Goal: Book appointment/travel/reservation

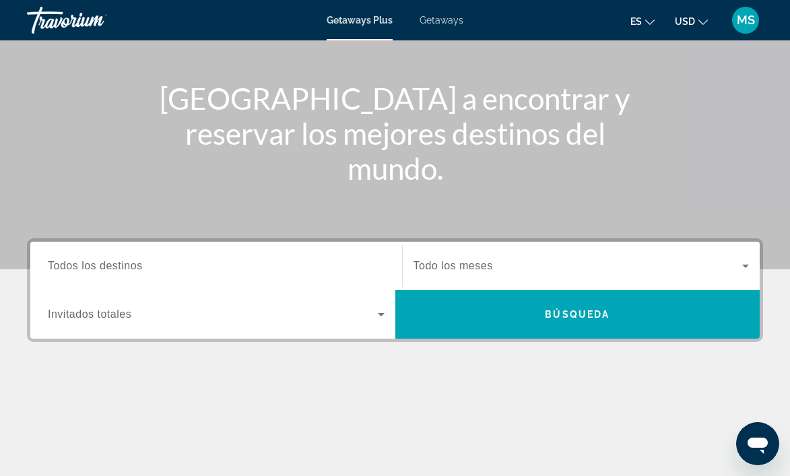
click at [308, 270] on input "Destination Todos los destinos" at bounding box center [216, 267] width 337 height 16
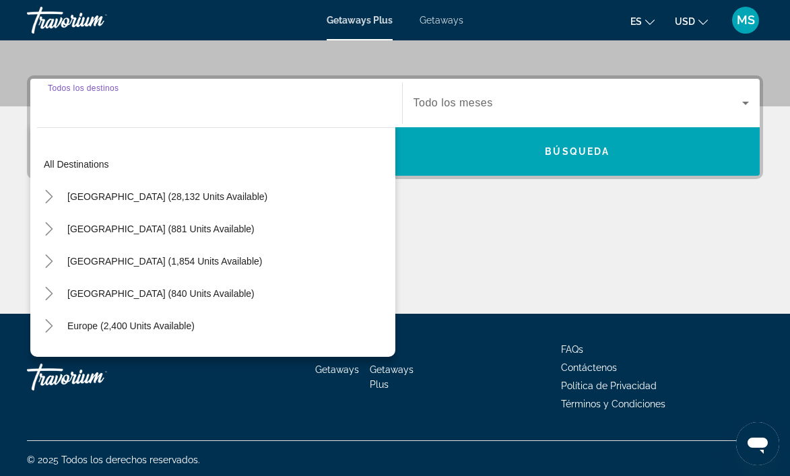
scroll to position [300, 0]
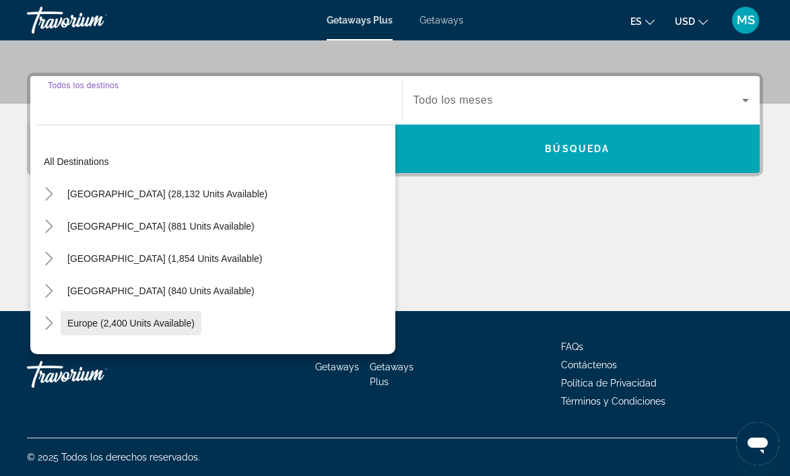
click at [125, 326] on span "Europe (2,400 units available)" at bounding box center [130, 323] width 127 height 11
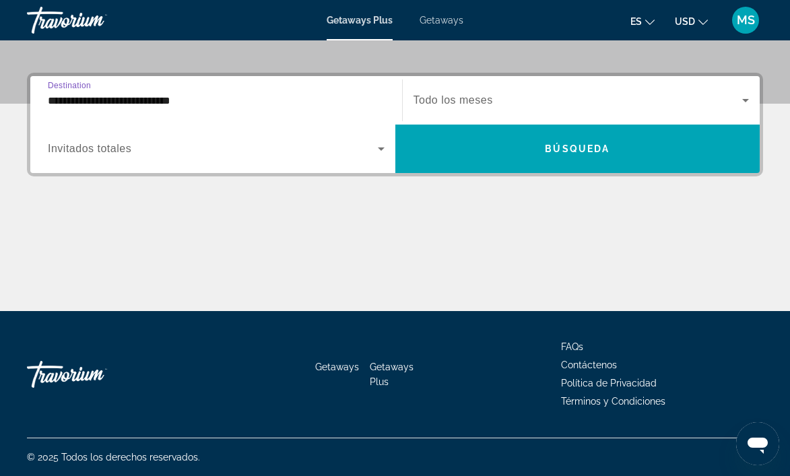
click at [170, 99] on input "**********" at bounding box center [216, 101] width 337 height 16
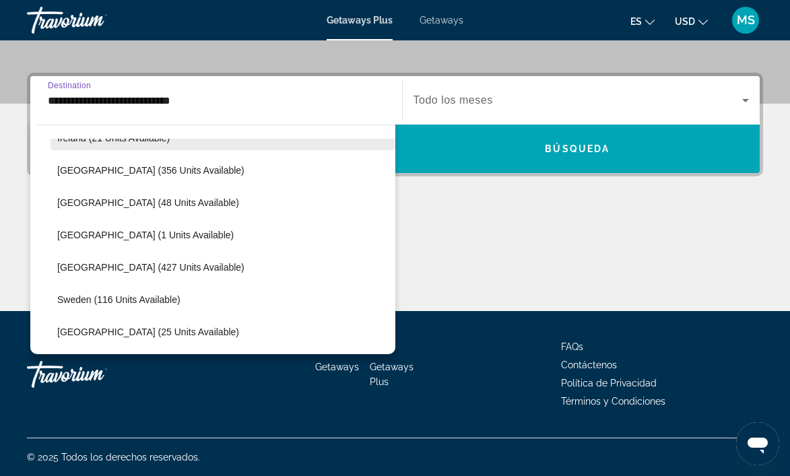
scroll to position [484, 0]
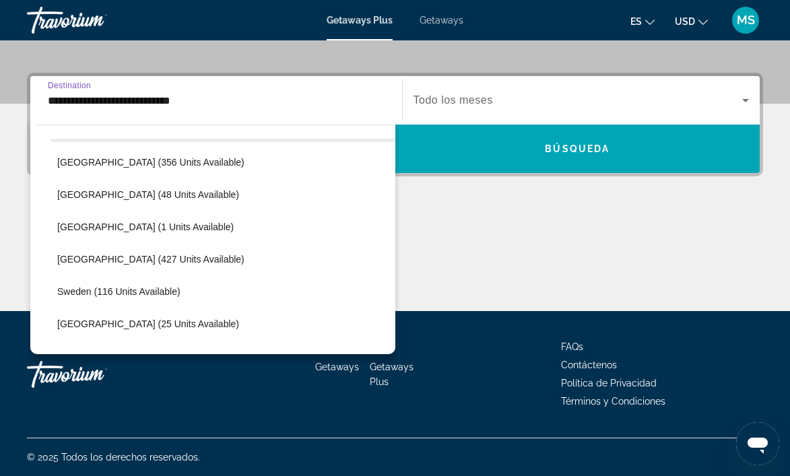
click at [116, 259] on span "[GEOGRAPHIC_DATA] (427 units available)" at bounding box center [150, 259] width 187 height 11
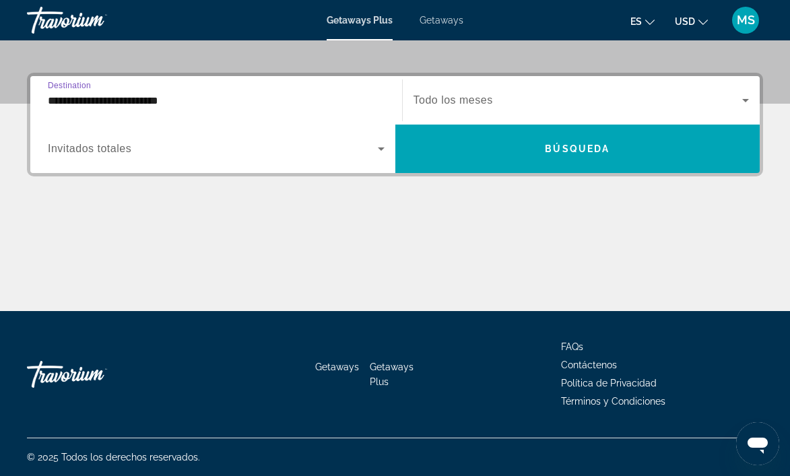
click at [660, 105] on span "Search widget" at bounding box center [577, 100] width 329 height 16
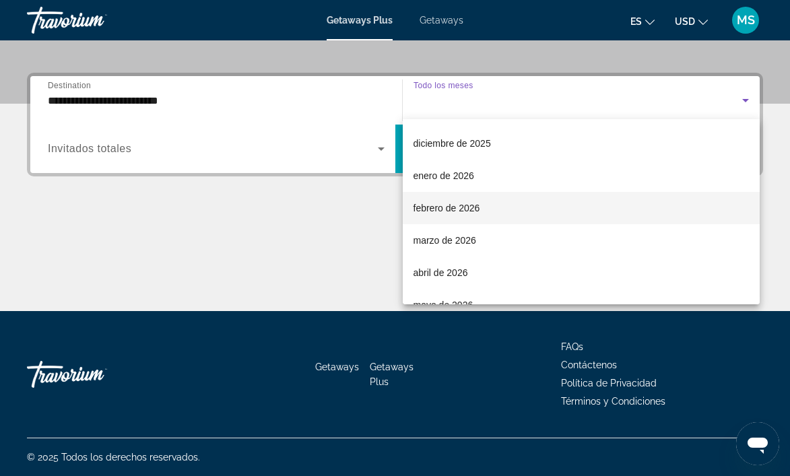
scroll to position [202, 0]
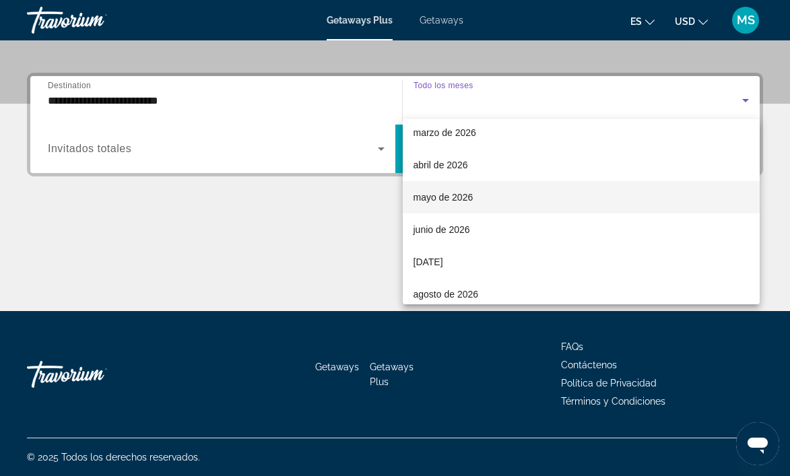
click at [432, 201] on span "mayo de 2026" at bounding box center [443, 197] width 60 height 16
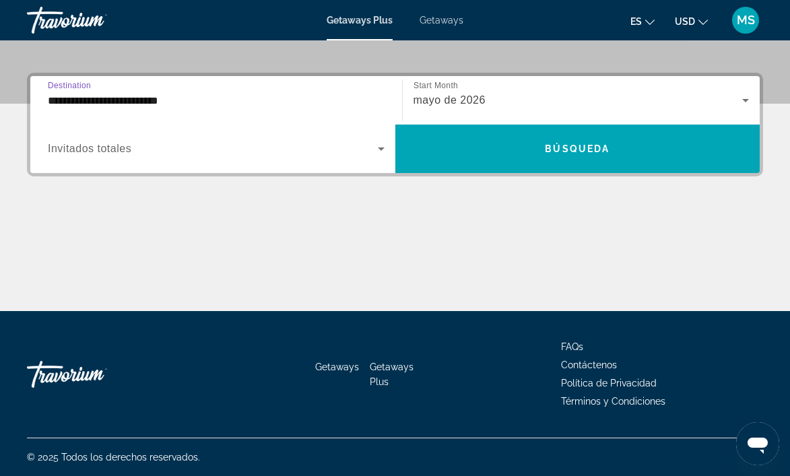
click at [91, 100] on input "**********" at bounding box center [216, 101] width 337 height 16
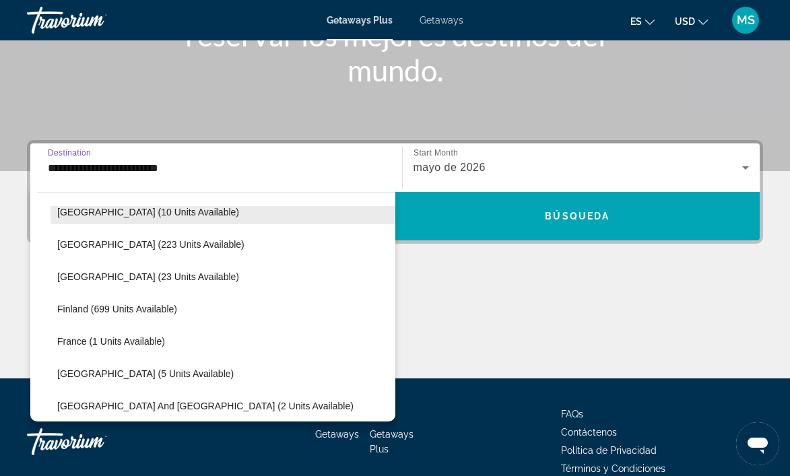
scroll to position [164, 0]
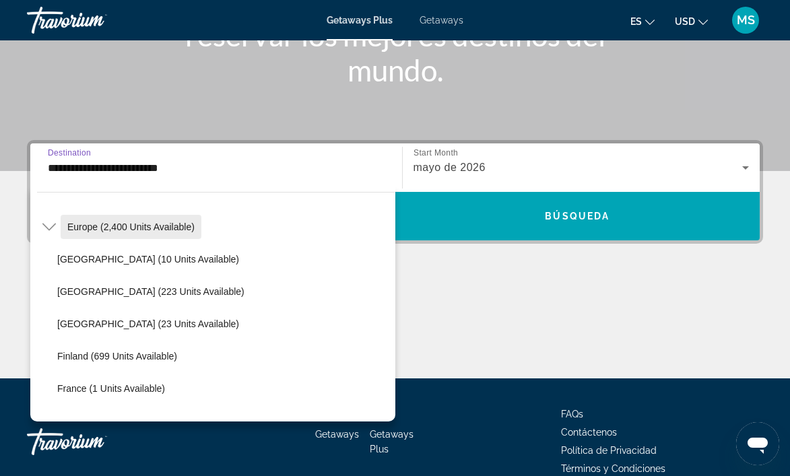
click at [127, 235] on span "Search widget" at bounding box center [131, 227] width 141 height 32
type input "**********"
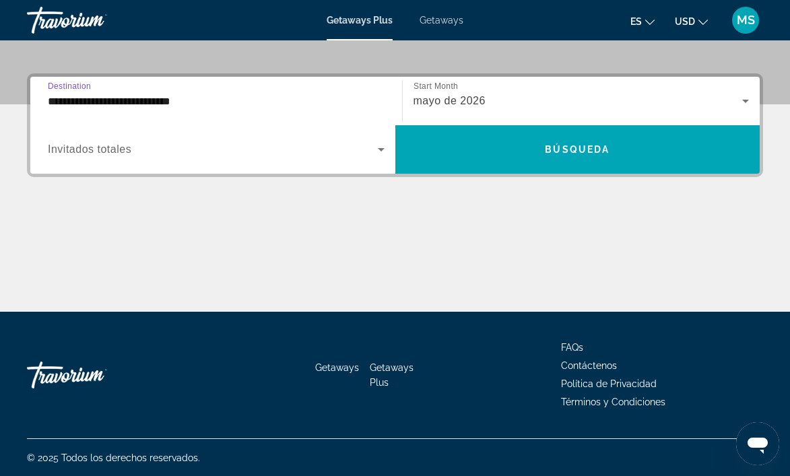
scroll to position [300, 0]
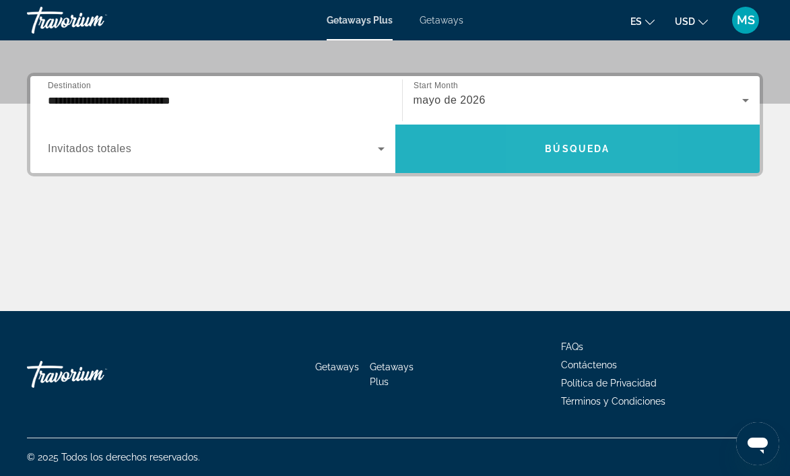
click at [548, 151] on span "Búsqueda" at bounding box center [577, 148] width 65 height 11
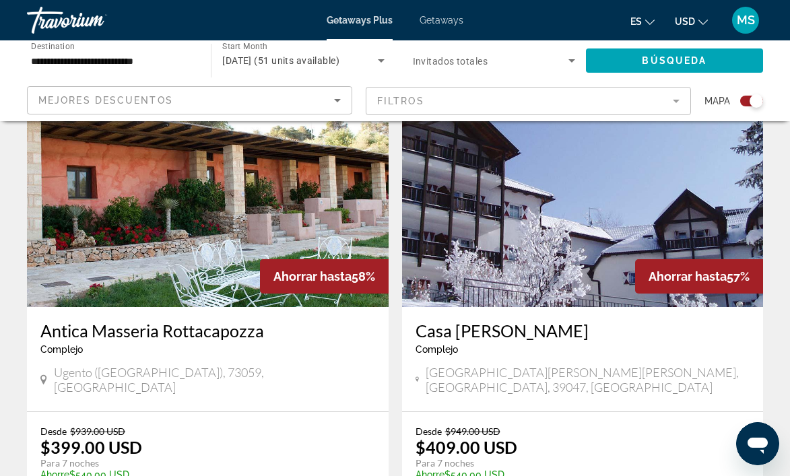
scroll to position [450, 0]
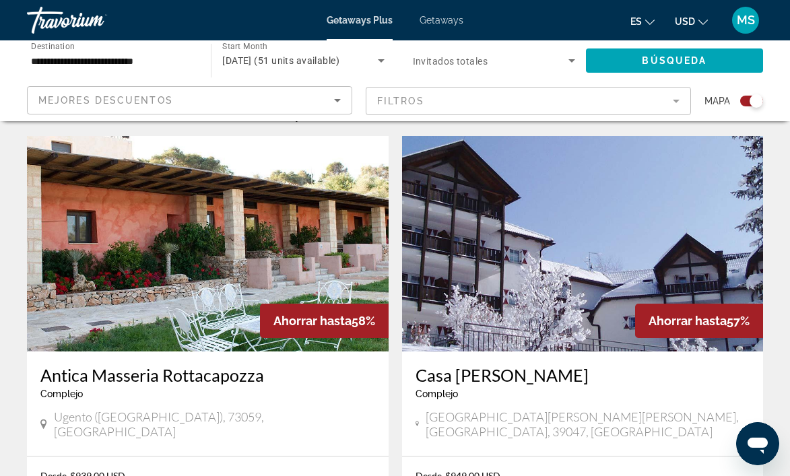
click at [39, 50] on span "Destination" at bounding box center [53, 45] width 44 height 9
click at [39, 53] on input "**********" at bounding box center [112, 61] width 162 height 16
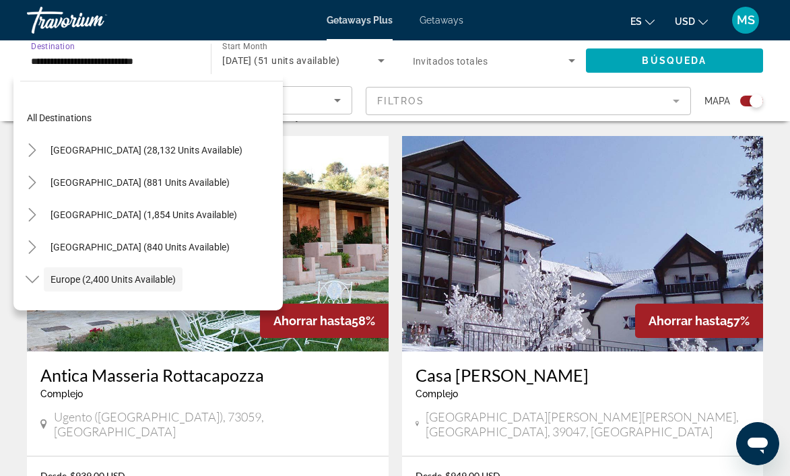
scroll to position [80, 0]
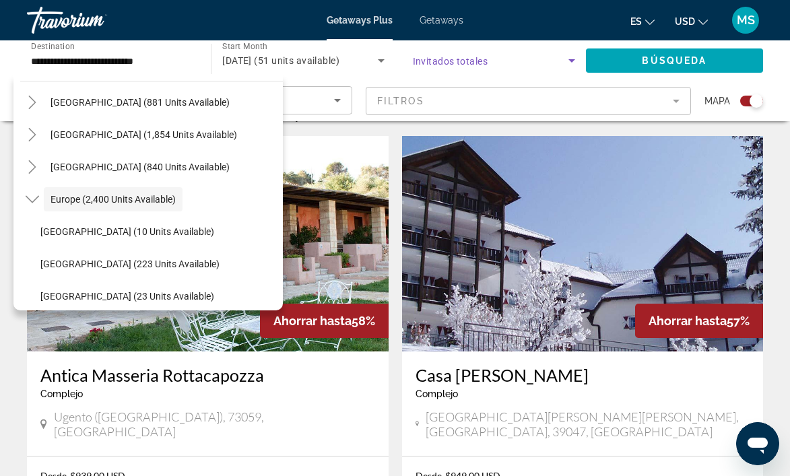
click at [513, 65] on span "Search widget" at bounding box center [491, 61] width 156 height 16
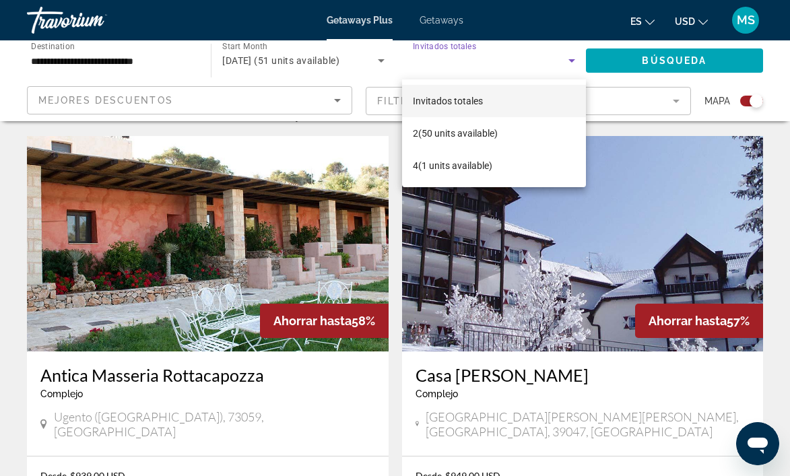
click at [126, 70] on div at bounding box center [395, 238] width 790 height 476
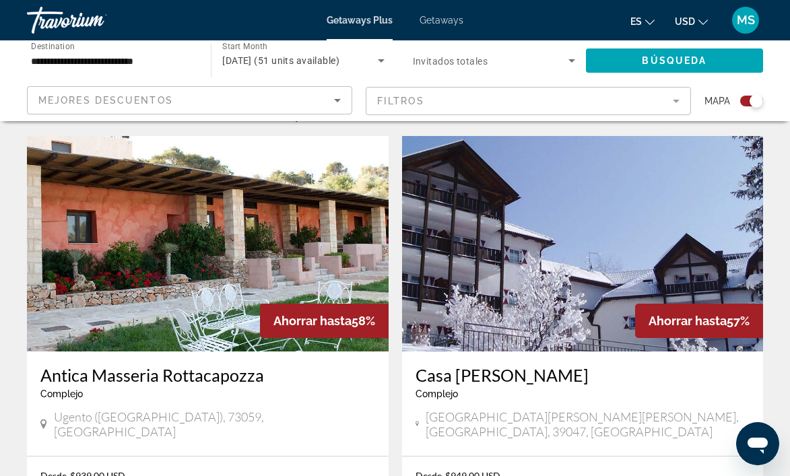
click at [100, 57] on input "**********" at bounding box center [112, 61] width 162 height 16
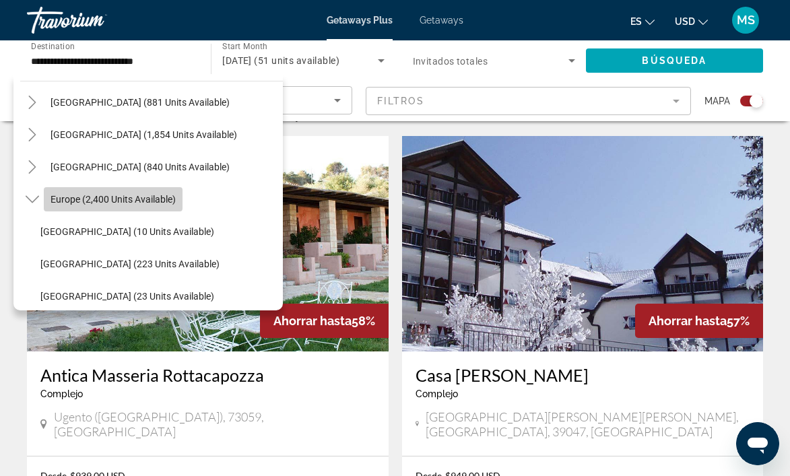
click at [49, 195] on span "Search widget" at bounding box center [113, 199] width 139 height 32
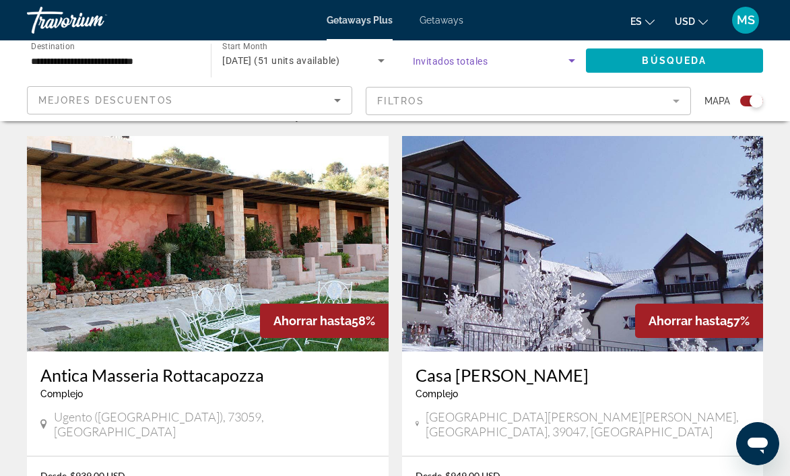
click at [576, 61] on icon "Search widget" at bounding box center [572, 61] width 16 height 16
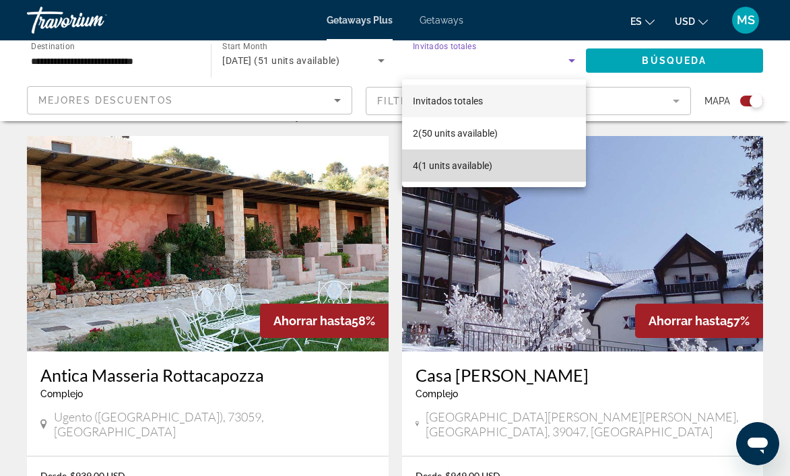
click at [434, 169] on span "4 (1 units available)" at bounding box center [452, 166] width 79 height 16
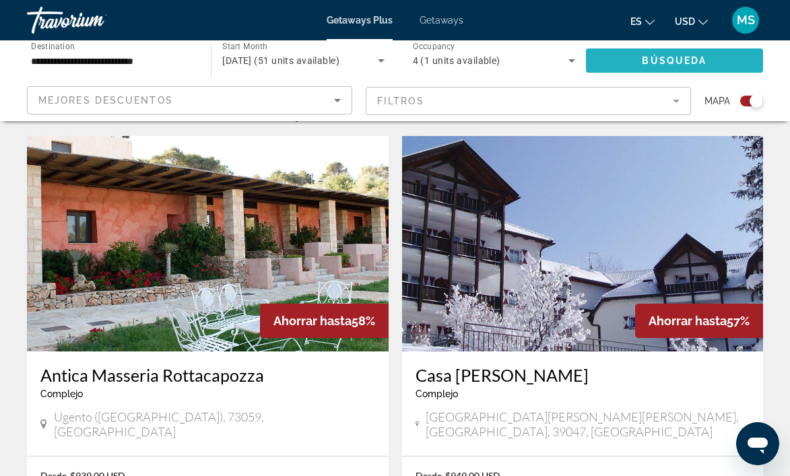
click at [655, 60] on span "Búsqueda" at bounding box center [674, 60] width 65 height 11
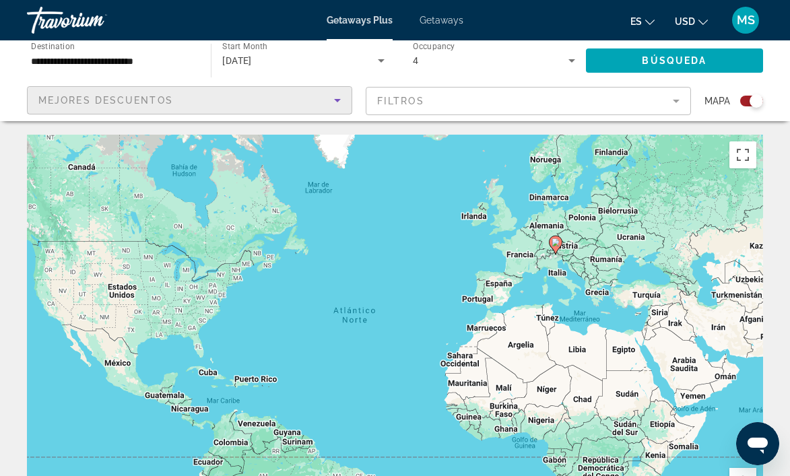
click at [312, 101] on div "Mejores descuentos" at bounding box center [186, 100] width 296 height 16
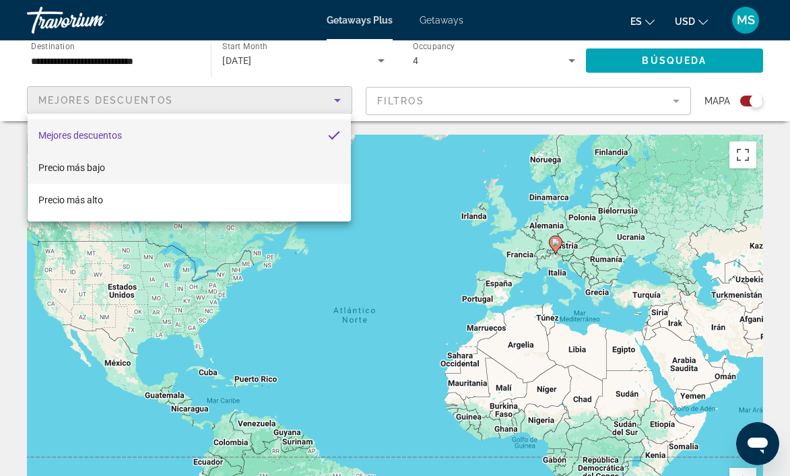
click at [114, 167] on mat-option "Precio más bajo" at bounding box center [189, 167] width 323 height 32
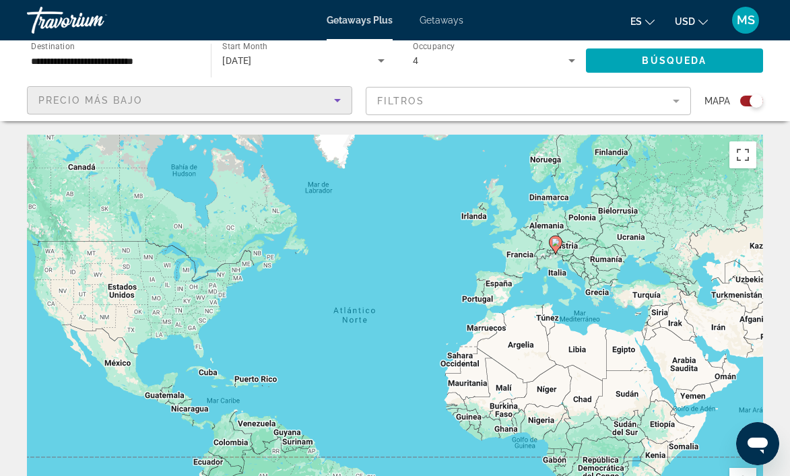
click at [145, 63] on input "**********" at bounding box center [112, 61] width 162 height 16
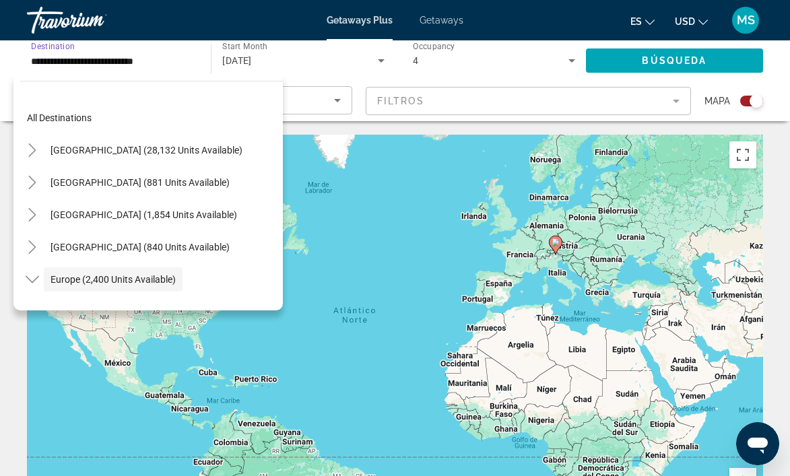
scroll to position [80, 0]
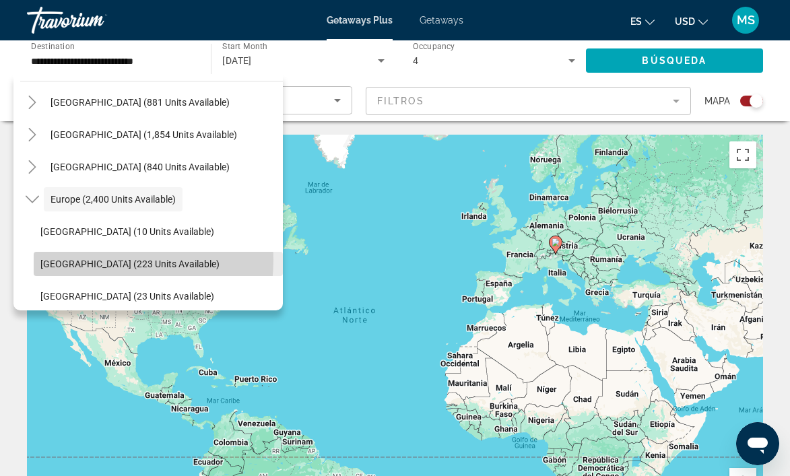
click at [79, 259] on span "[GEOGRAPHIC_DATA] (223 units available)" at bounding box center [129, 264] width 179 height 11
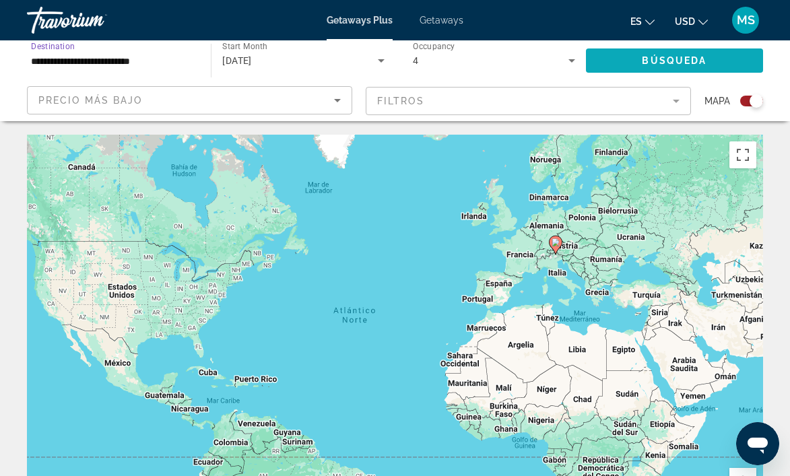
click at [646, 56] on span "Búsqueda" at bounding box center [674, 60] width 65 height 11
click at [164, 57] on input "**********" at bounding box center [112, 61] width 162 height 16
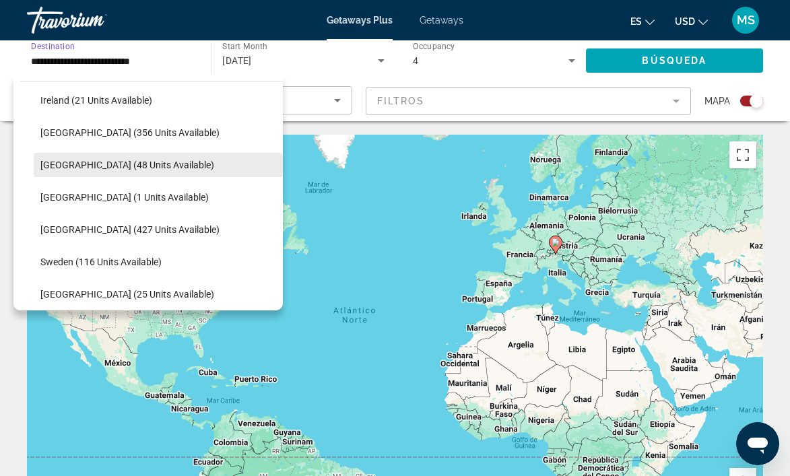
scroll to position [481, 0]
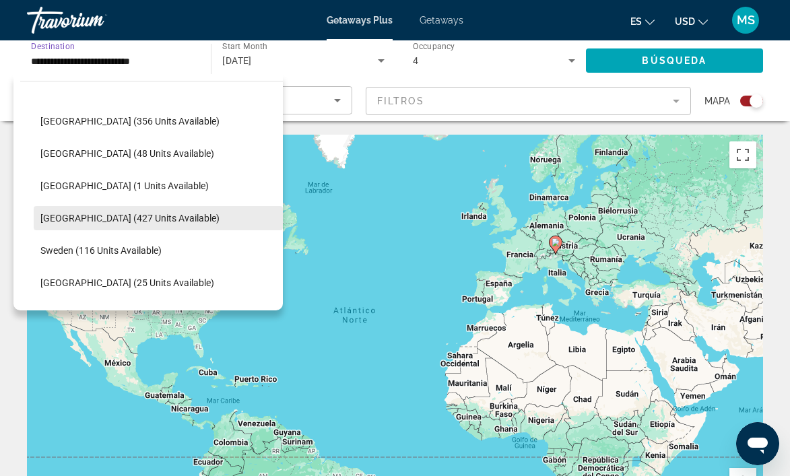
click at [99, 226] on span "Search widget" at bounding box center [158, 218] width 249 height 32
type input "**********"
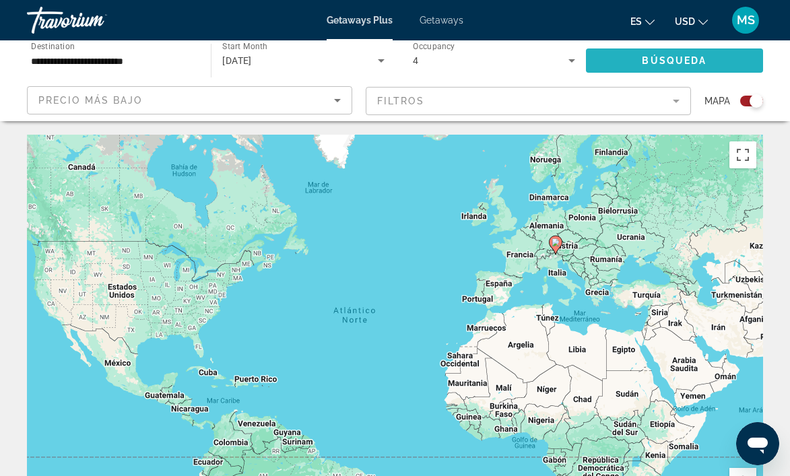
click at [657, 59] on span "Búsqueda" at bounding box center [674, 60] width 65 height 11
click at [698, 24] on icon "Change currency" at bounding box center [702, 22] width 9 height 9
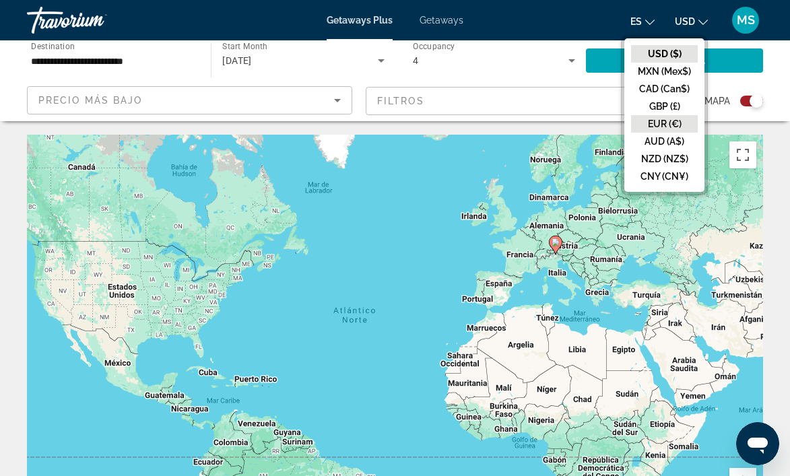
click at [660, 127] on button "EUR (€)" at bounding box center [664, 124] width 67 height 18
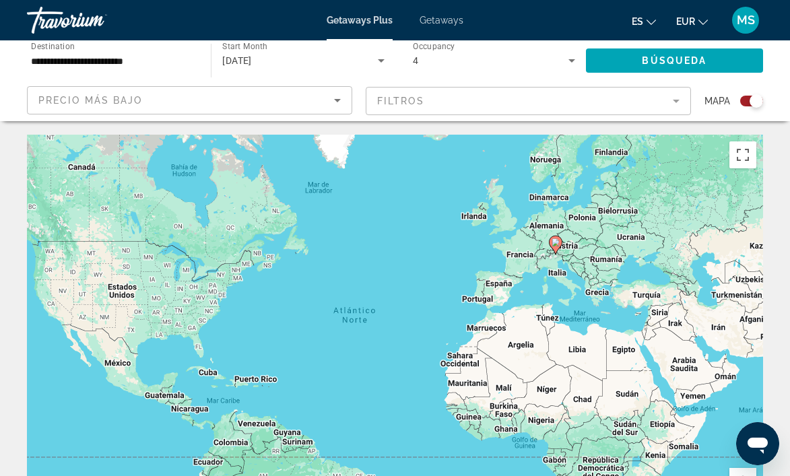
click at [447, 20] on span "Getaways" at bounding box center [441, 20] width 44 height 11
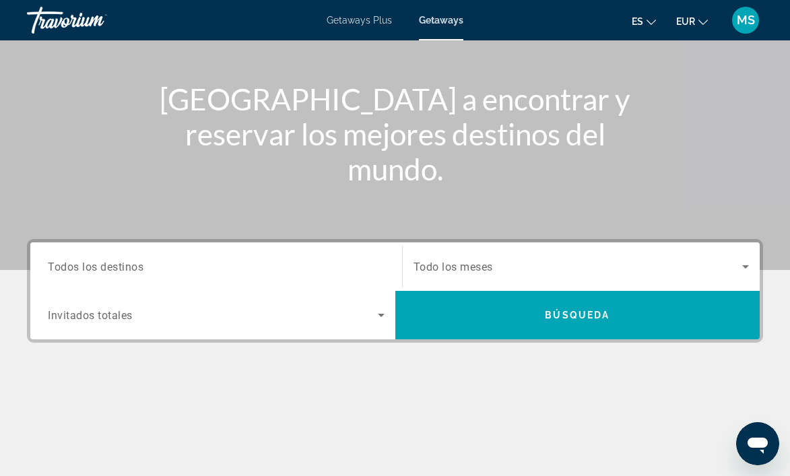
scroll to position [202, 0]
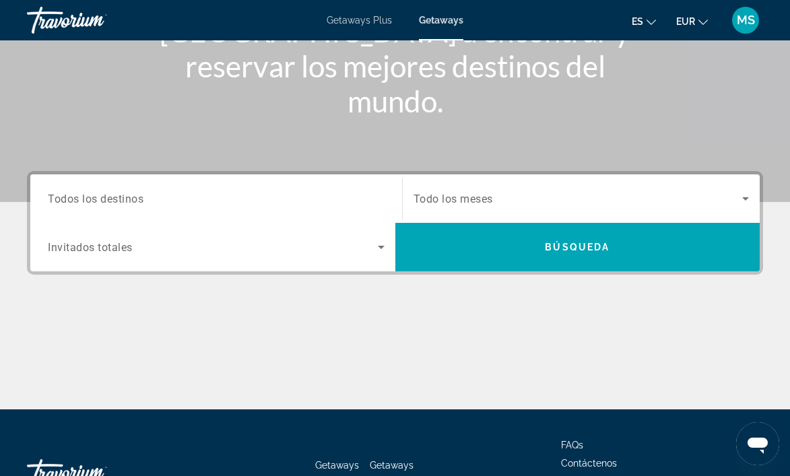
click at [372, 16] on span "Getaways Plus" at bounding box center [359, 20] width 65 height 11
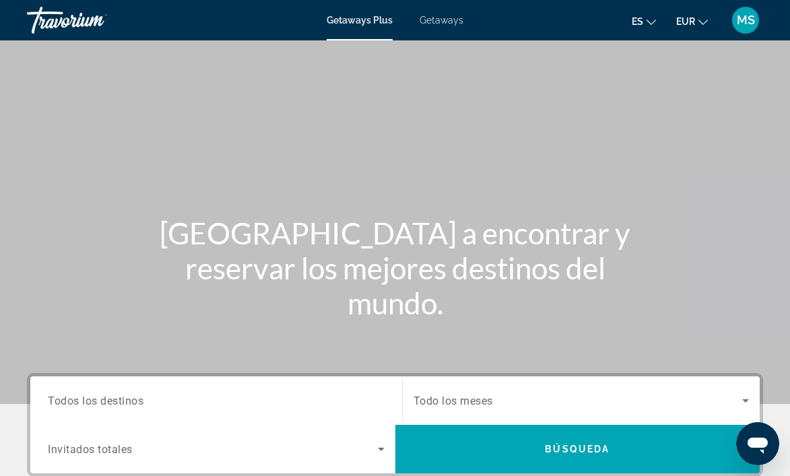
click at [445, 21] on span "Getaways" at bounding box center [441, 20] width 44 height 11
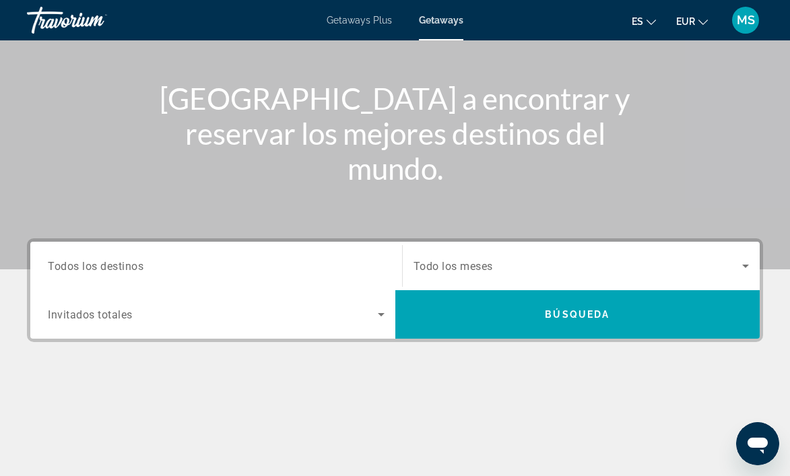
click at [174, 269] on input "Destination Todos los destinos" at bounding box center [216, 267] width 337 height 16
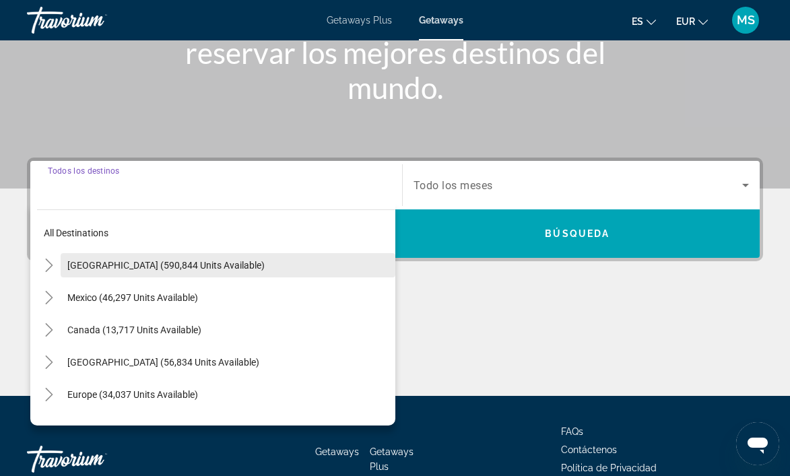
scroll to position [300, 0]
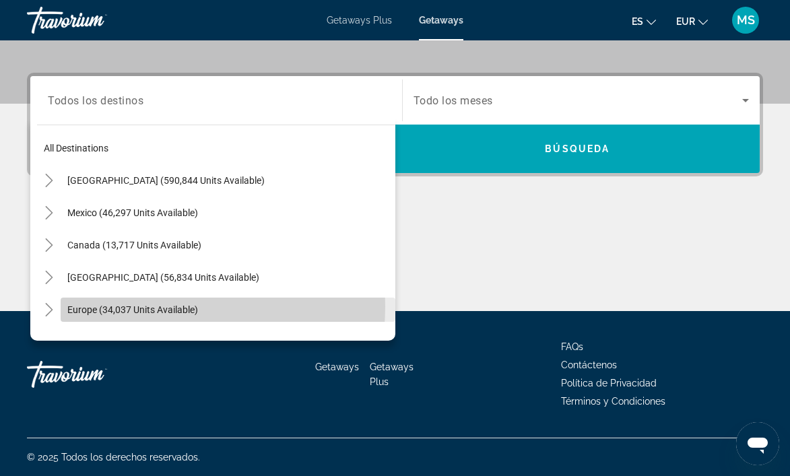
click at [135, 306] on span "Europe (34,037 units available)" at bounding box center [132, 309] width 131 height 11
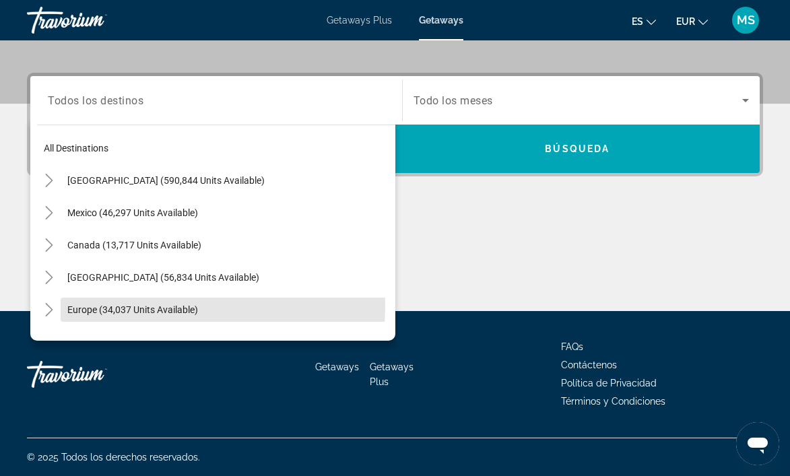
type input "**********"
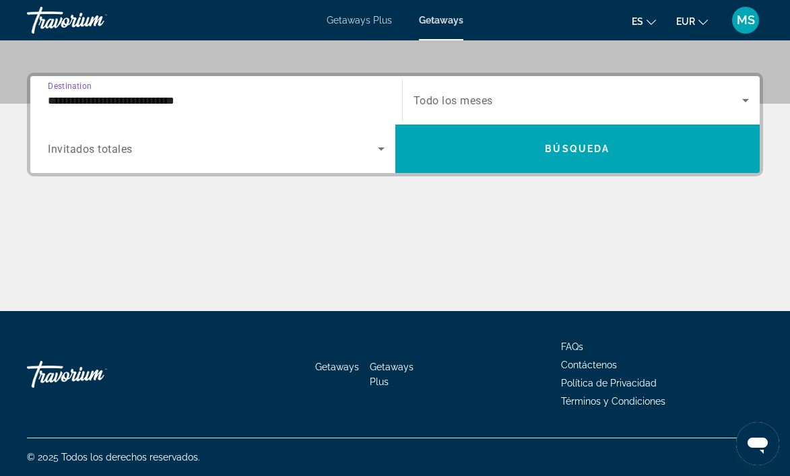
click at [490, 100] on span "Todo los meses" at bounding box center [452, 100] width 79 height 13
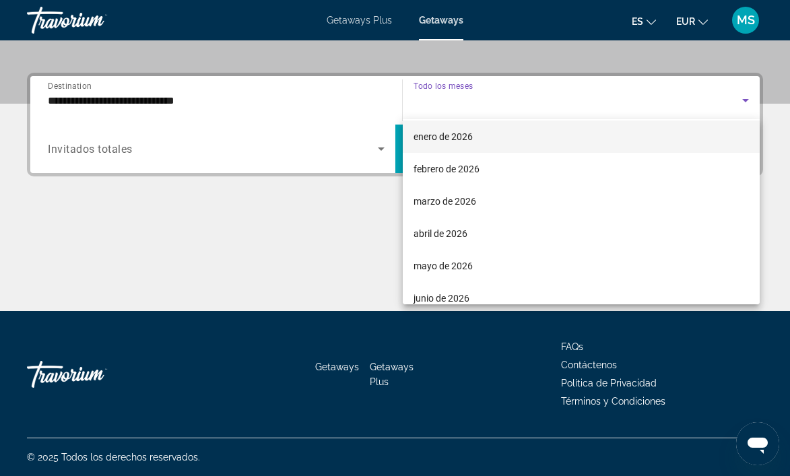
scroll to position [135, 0]
click at [462, 260] on span "mayo de 2026" at bounding box center [442, 265] width 59 height 16
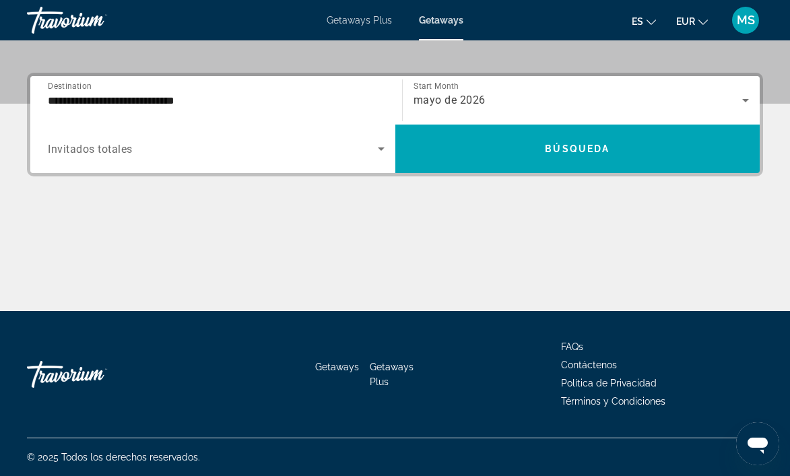
click at [302, 157] on div "Search widget" at bounding box center [216, 149] width 337 height 38
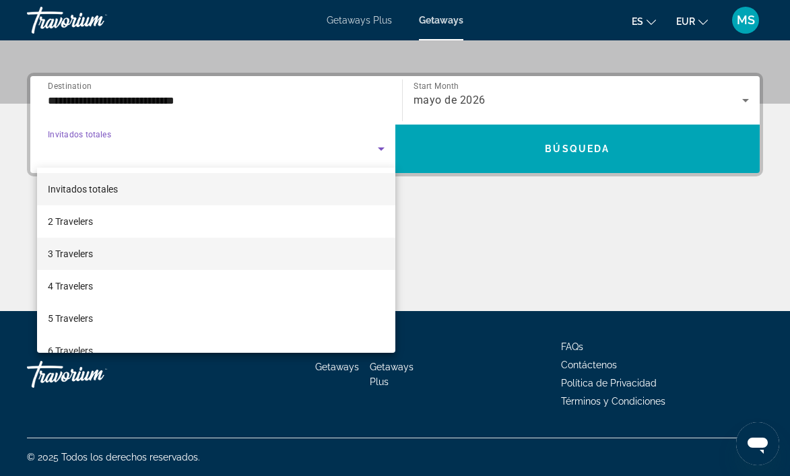
click at [81, 260] on span "3 Travelers" at bounding box center [70, 254] width 45 height 16
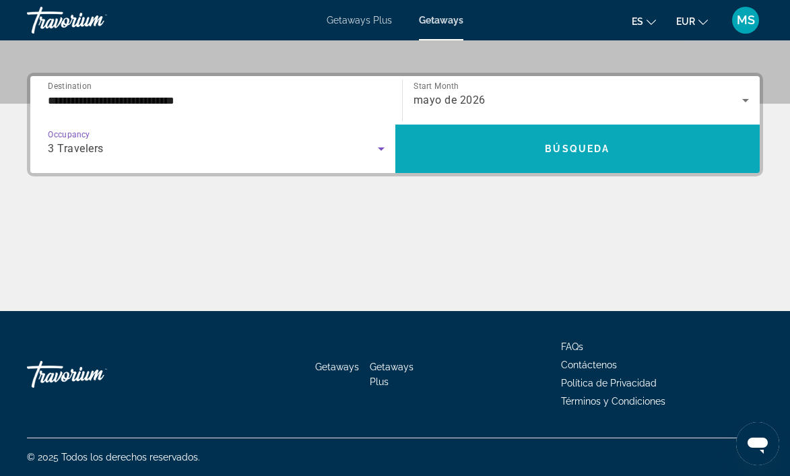
click at [547, 154] on span "Búsqueda" at bounding box center [577, 148] width 65 height 11
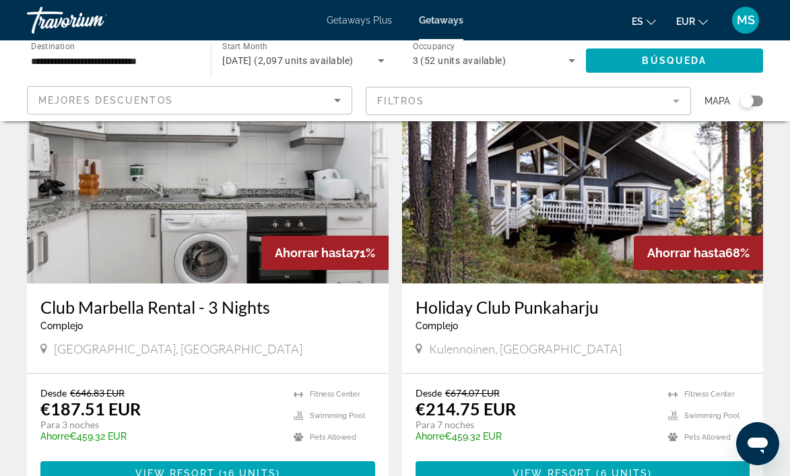
scroll to position [1077, 0]
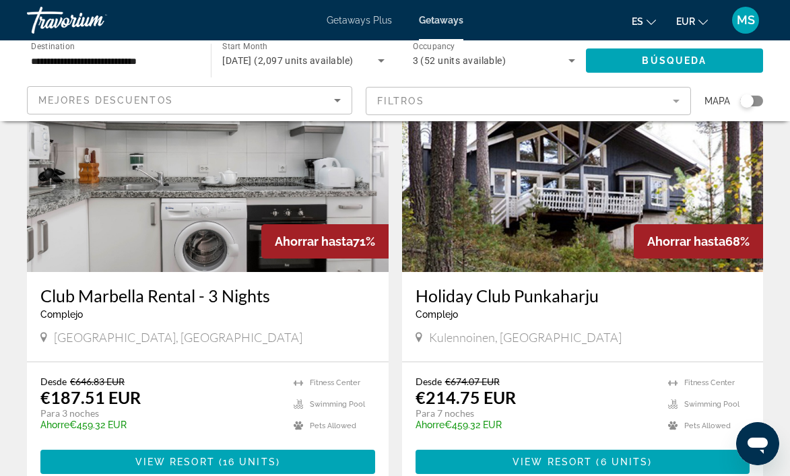
click at [579, 186] on img "Main content" at bounding box center [583, 164] width 362 height 215
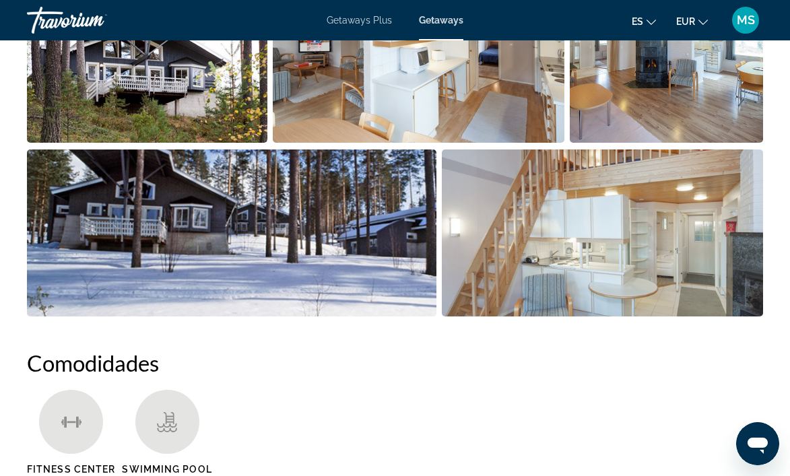
scroll to position [943, 0]
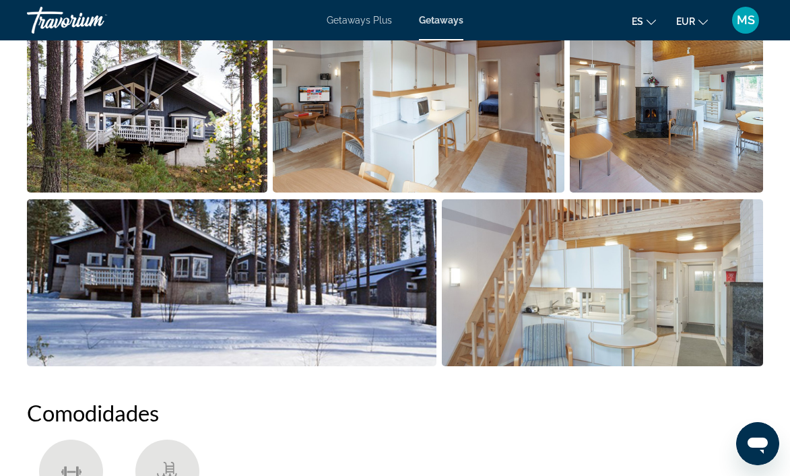
click at [661, 126] on img "Open full-screen image slider" at bounding box center [666, 109] width 193 height 167
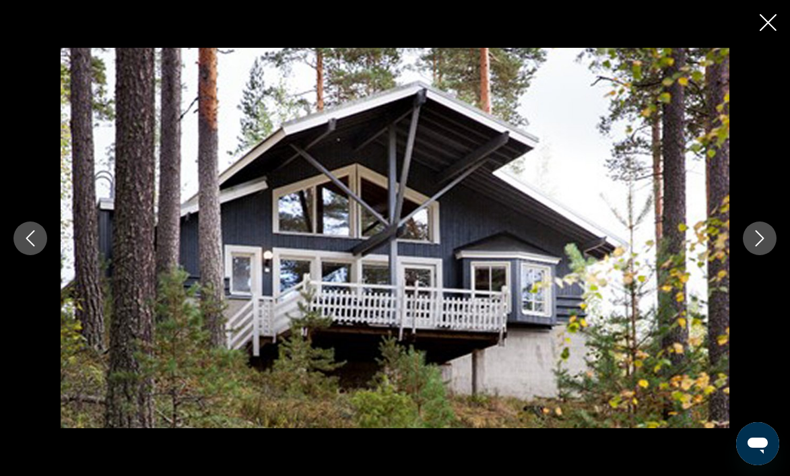
click at [762, 241] on icon "Next image" at bounding box center [759, 238] width 16 height 16
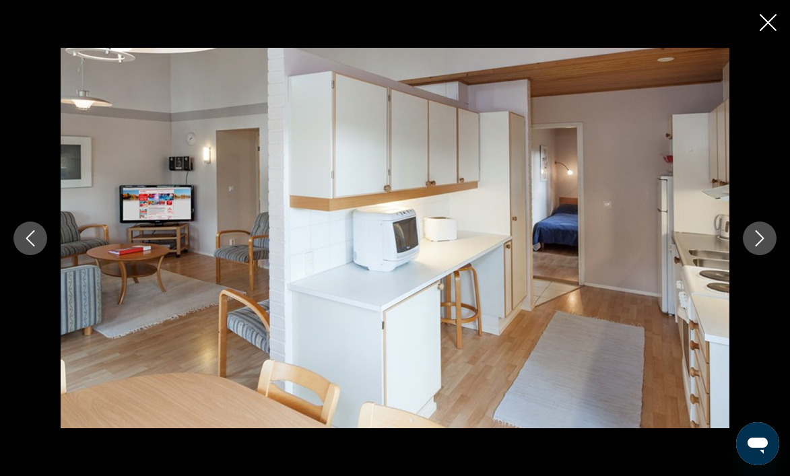
click at [762, 241] on icon "Next image" at bounding box center [759, 238] width 16 height 16
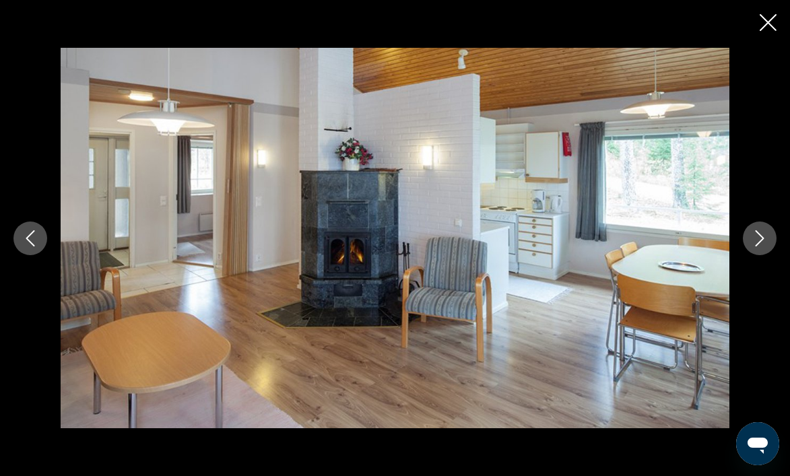
click at [762, 241] on icon "Next image" at bounding box center [759, 238] width 16 height 16
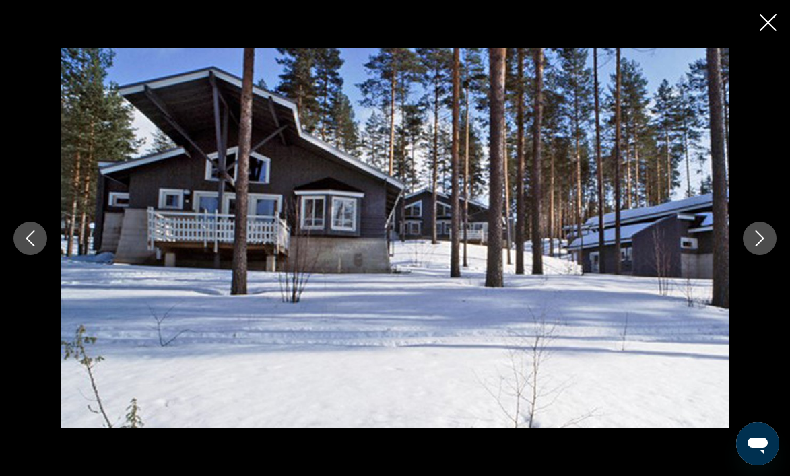
click at [762, 241] on icon "Next image" at bounding box center [759, 238] width 16 height 16
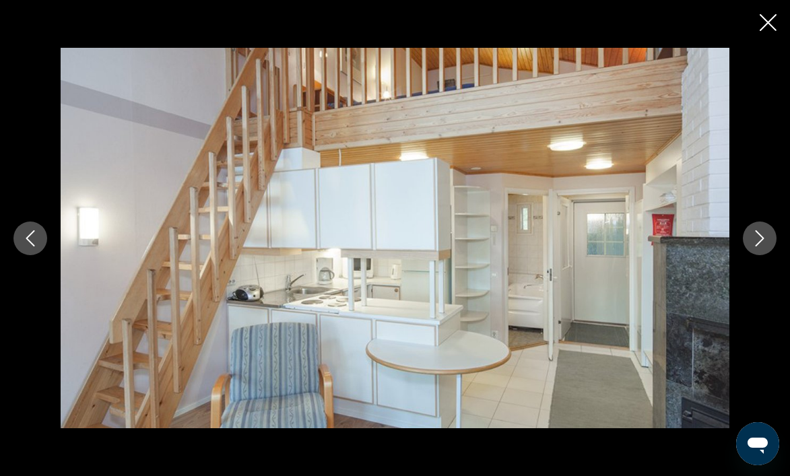
click at [762, 241] on icon "Next image" at bounding box center [759, 238] width 16 height 16
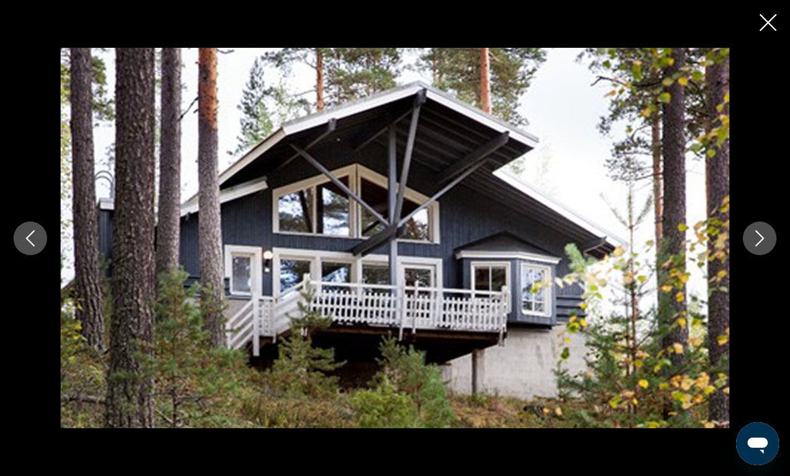
click at [762, 241] on icon "Next image" at bounding box center [759, 238] width 16 height 16
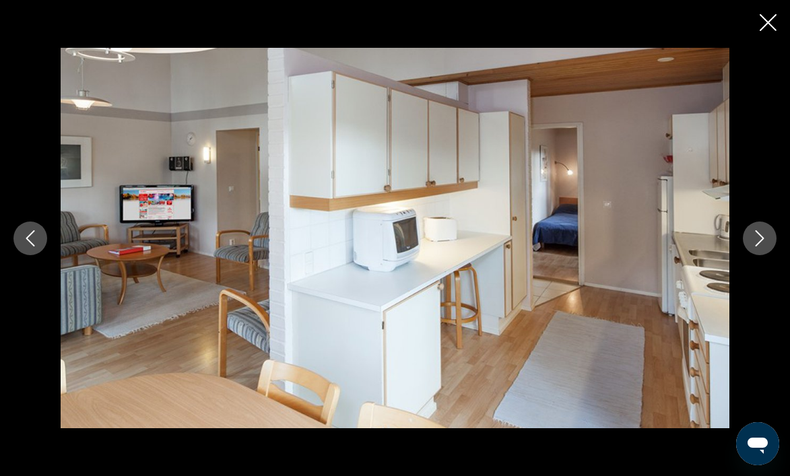
click at [762, 241] on icon "Next image" at bounding box center [759, 238] width 16 height 16
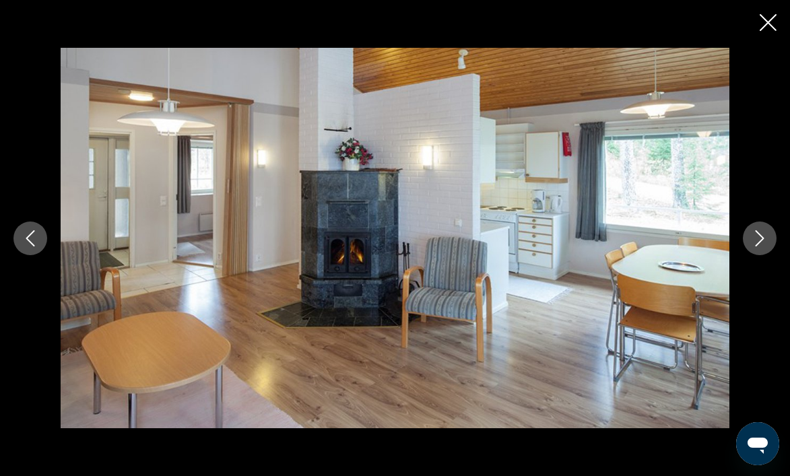
click at [762, 241] on icon "Next image" at bounding box center [759, 238] width 16 height 16
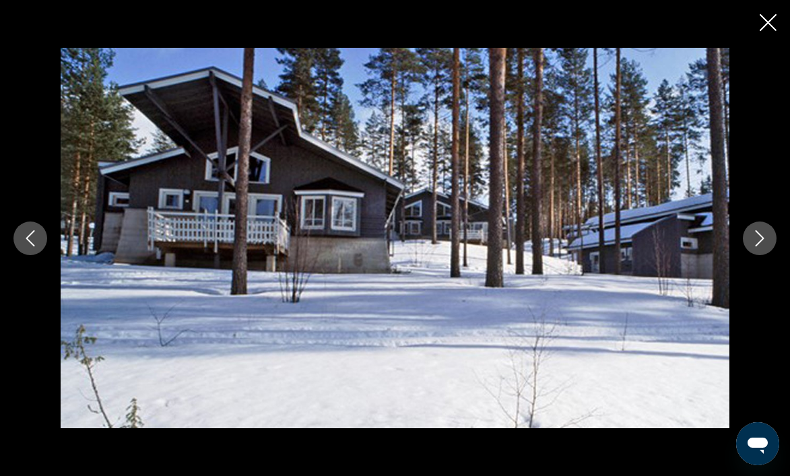
click at [772, 26] on icon "Close slideshow" at bounding box center [767, 22] width 17 height 17
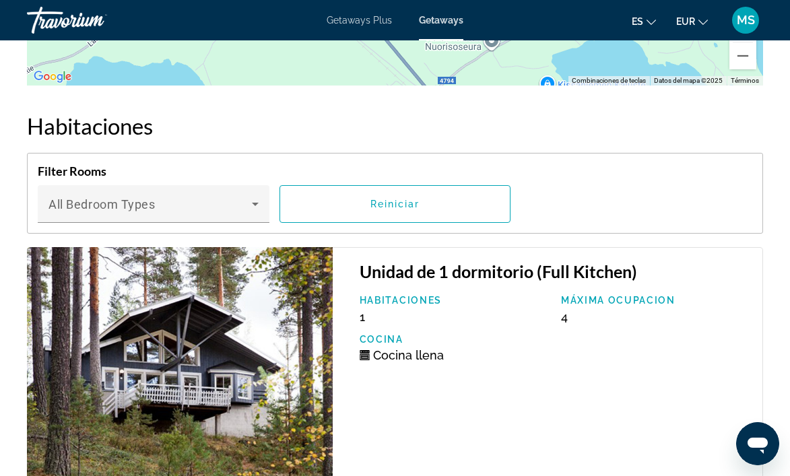
scroll to position [2356, 0]
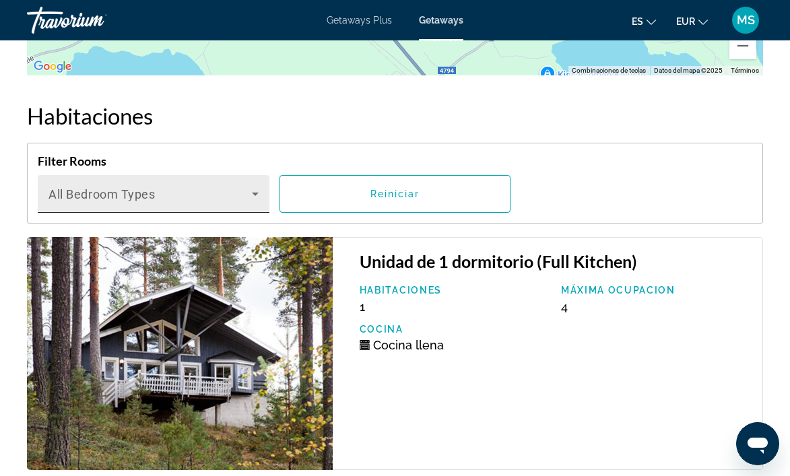
click at [259, 188] on div "Bedroom Types All Bedroom Types" at bounding box center [154, 194] width 232 height 38
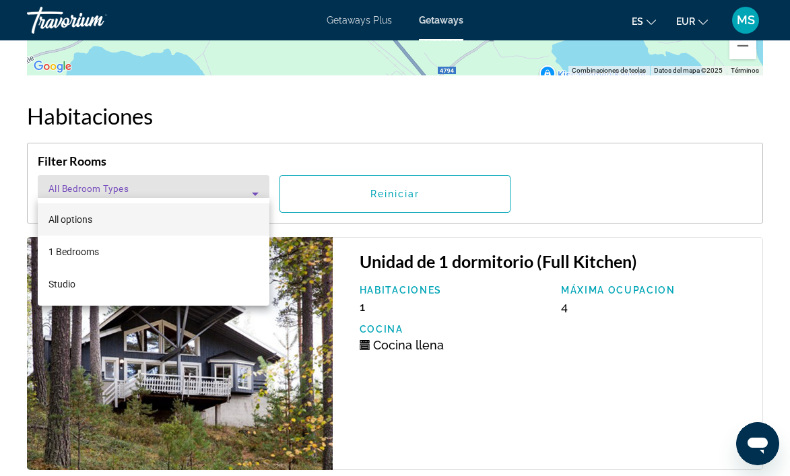
click at [259, 188] on div at bounding box center [395, 238] width 790 height 476
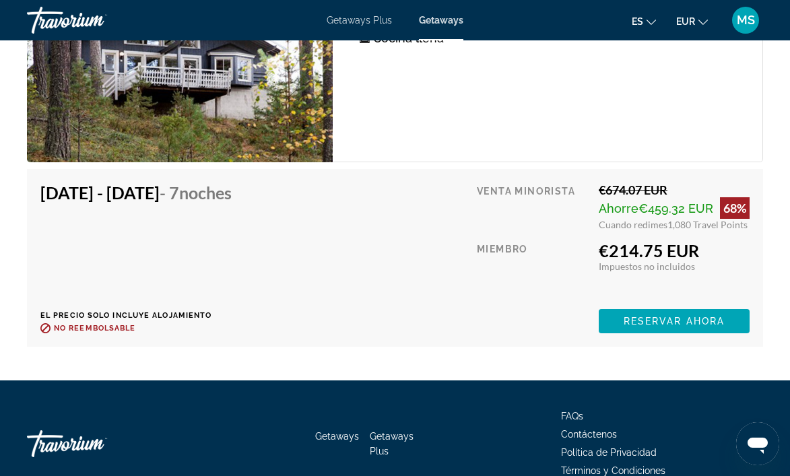
scroll to position [3232, 0]
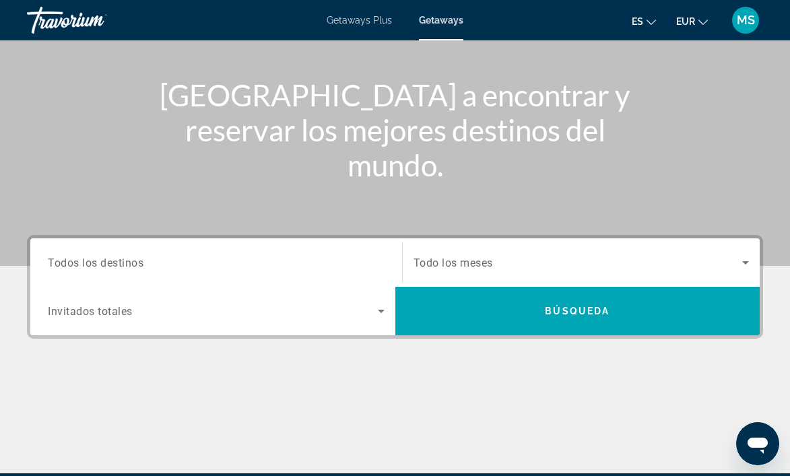
scroll to position [202, 0]
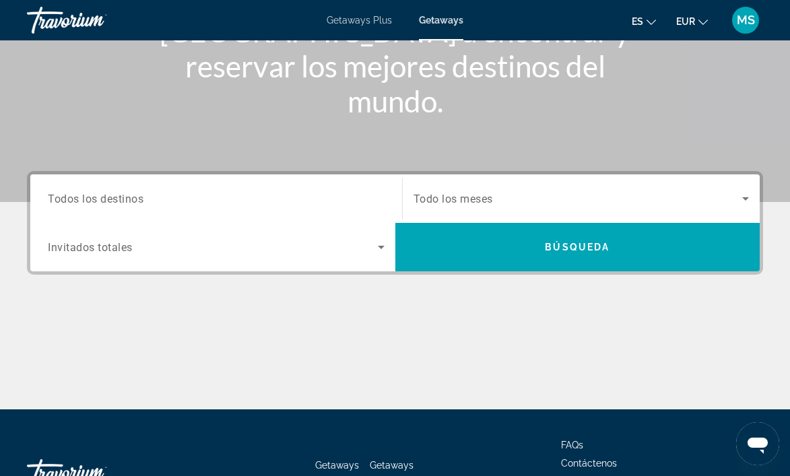
click at [195, 197] on input "Destination Todos los destinos" at bounding box center [216, 199] width 337 height 16
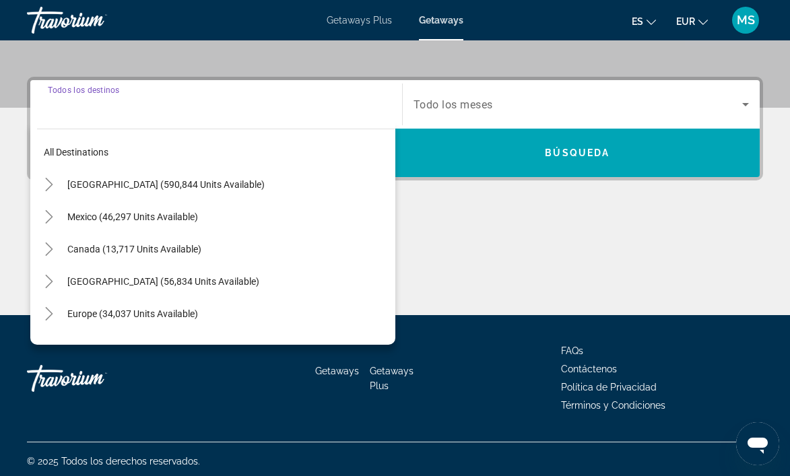
scroll to position [300, 0]
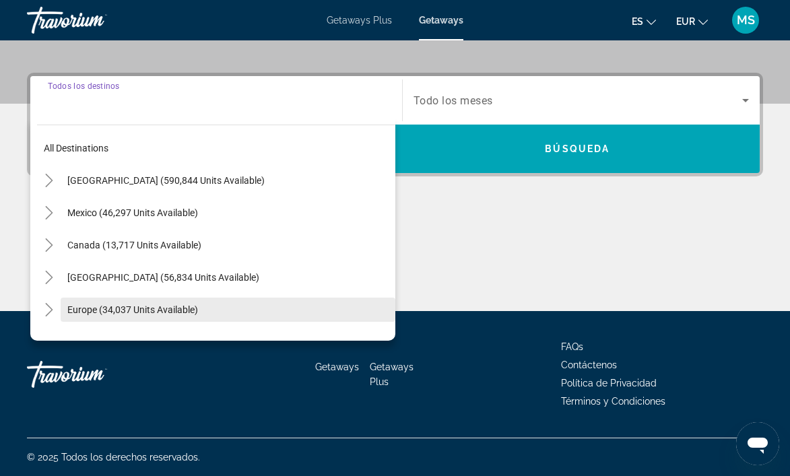
click at [105, 311] on span "Europe (34,037 units available)" at bounding box center [132, 309] width 131 height 11
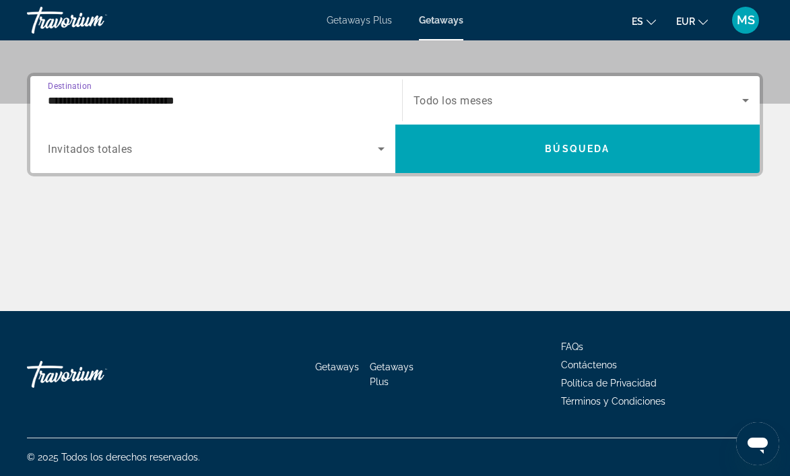
click at [130, 99] on input "**********" at bounding box center [216, 101] width 337 height 16
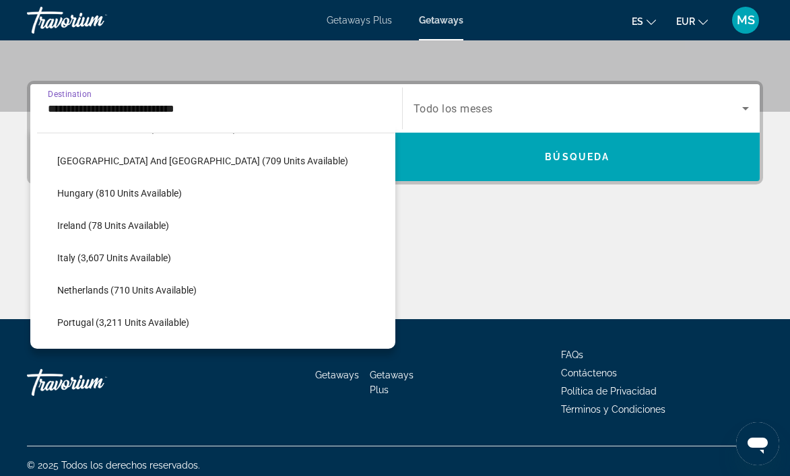
scroll to position [484, 0]
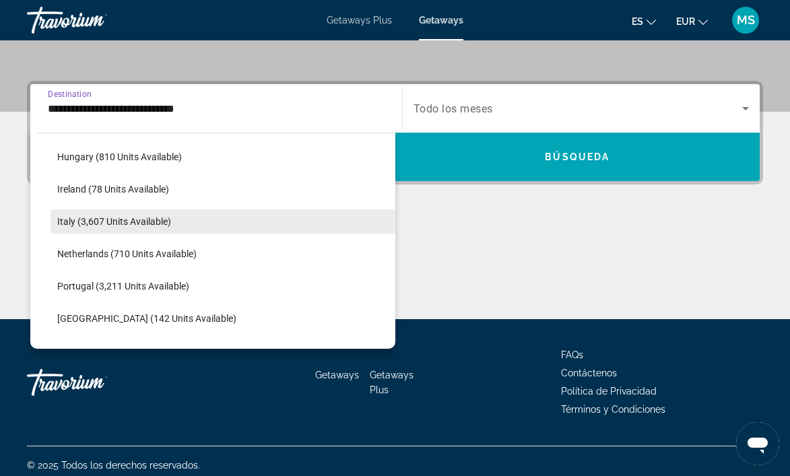
click at [125, 218] on span "Italy (3,607 units available)" at bounding box center [114, 221] width 114 height 11
type input "**********"
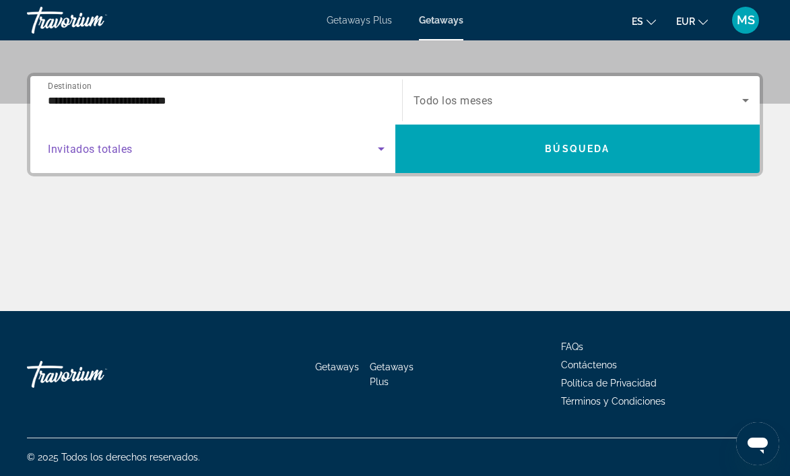
click at [327, 148] on span "Search widget" at bounding box center [213, 149] width 330 height 16
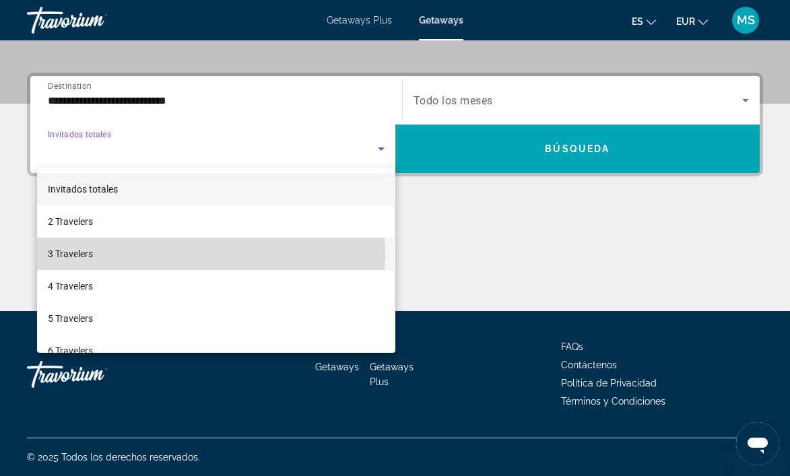
click at [167, 253] on mat-option "3 Travelers" at bounding box center [216, 254] width 358 height 32
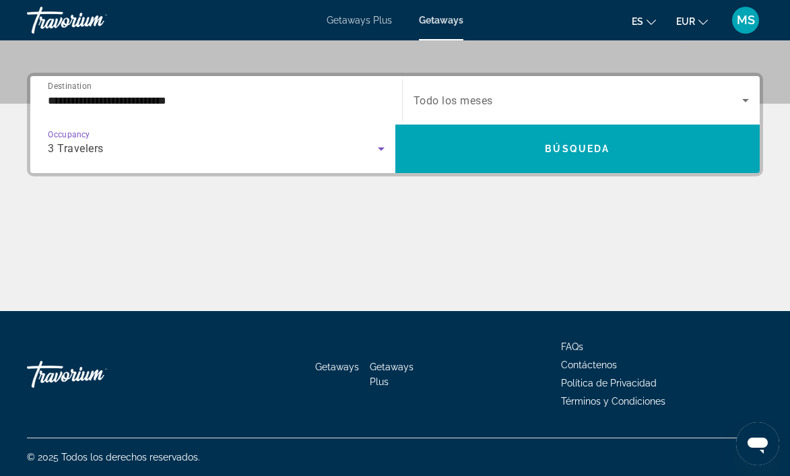
click at [551, 98] on span "Search widget" at bounding box center [577, 100] width 329 height 16
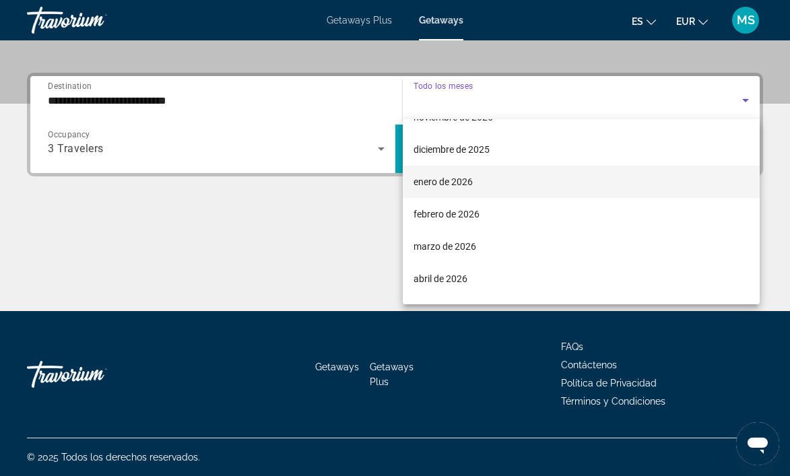
scroll to position [135, 0]
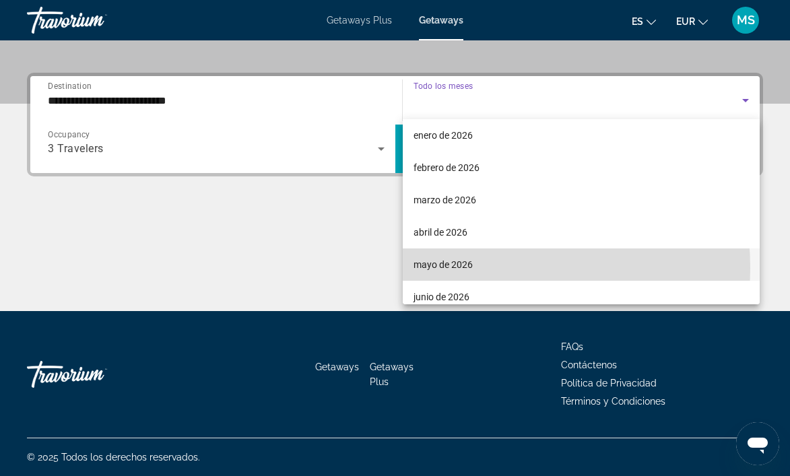
click at [456, 268] on span "mayo de 2026" at bounding box center [442, 265] width 59 height 16
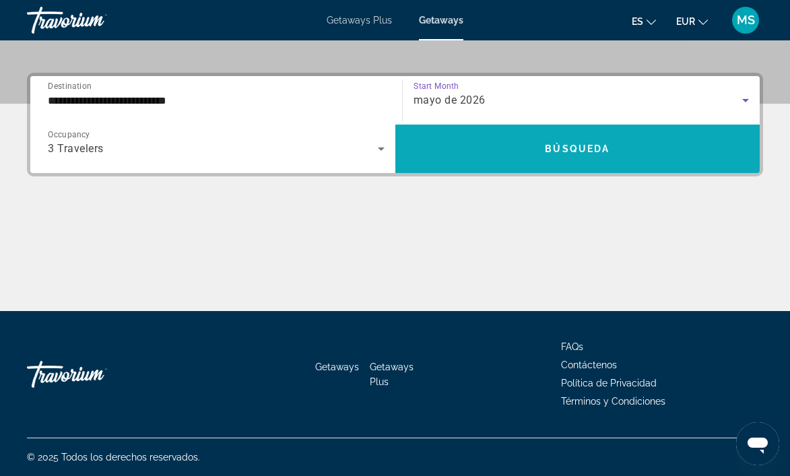
click at [497, 141] on span "Search widget" at bounding box center [577, 149] width 365 height 32
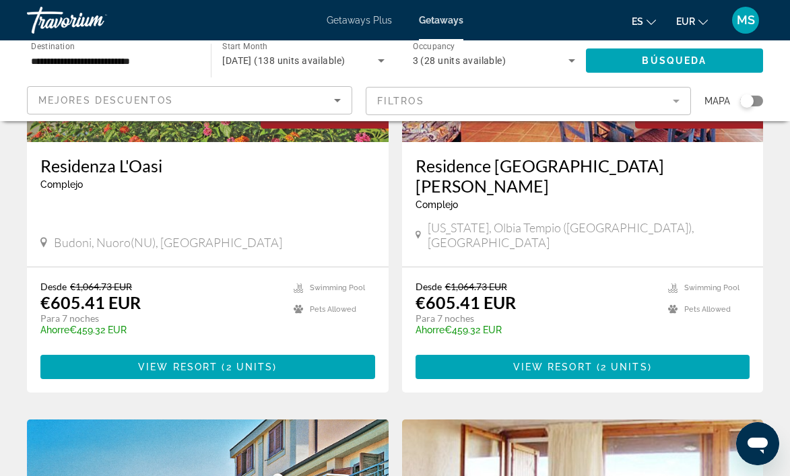
scroll to position [1414, 0]
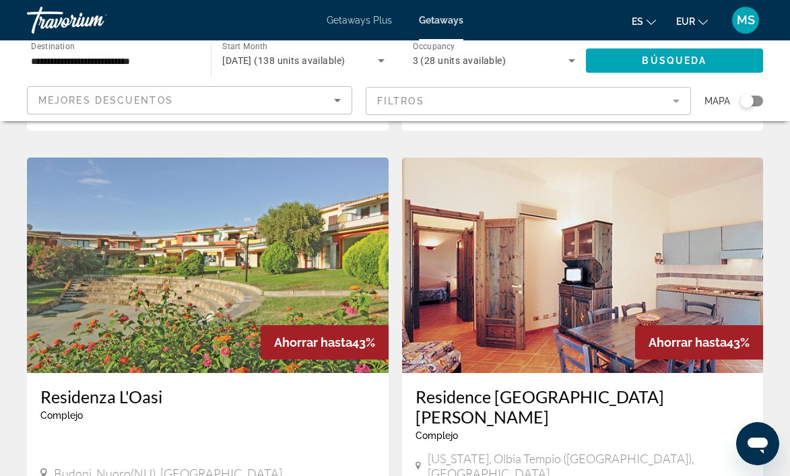
click at [760, 106] on div "Search widget" at bounding box center [746, 101] width 33 height 11
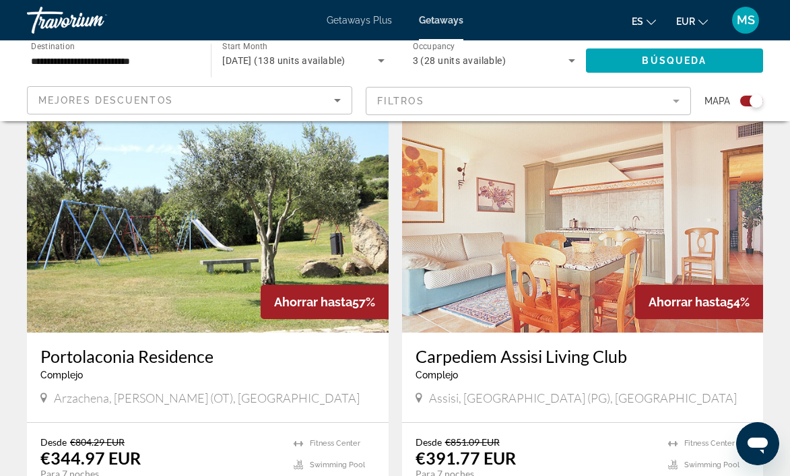
scroll to position [1831, 0]
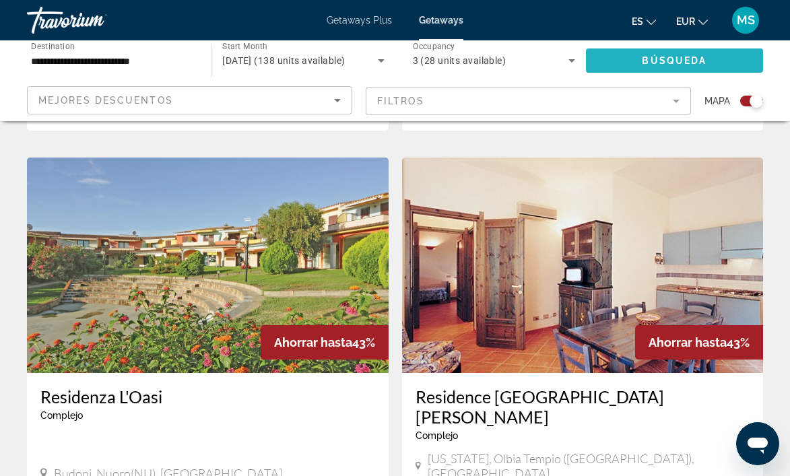
click at [691, 61] on span "Búsqueda" at bounding box center [674, 60] width 65 height 11
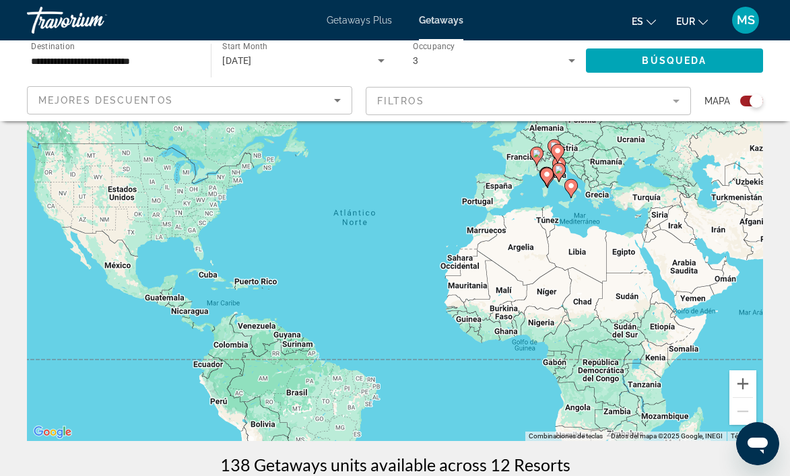
scroll to position [135, 0]
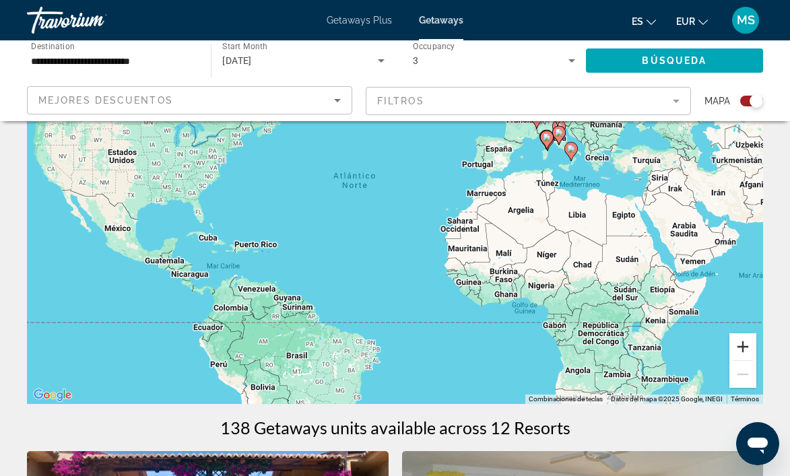
click at [732, 360] on button "Ampliar" at bounding box center [742, 346] width 27 height 27
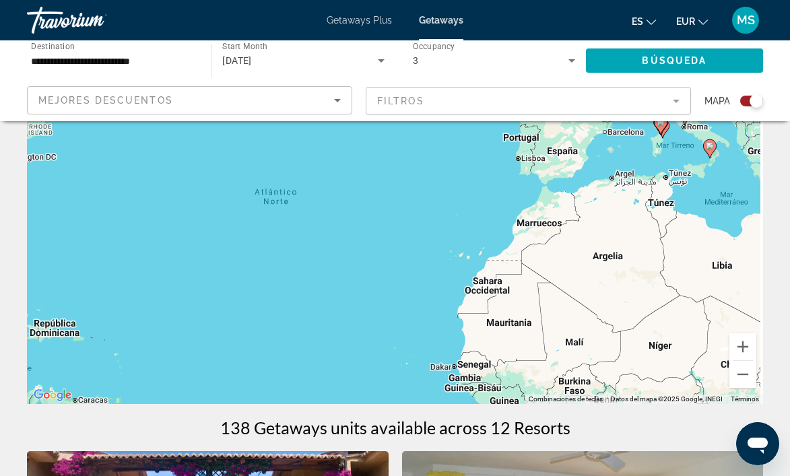
drag, startPoint x: 687, startPoint y: 273, endPoint x: 562, endPoint y: 373, distance: 160.5
click at [562, 373] on div "Para activar la función de arrastre con el teclado, pulsa Alt + Intro. Cuando h…" at bounding box center [395, 202] width 736 height 404
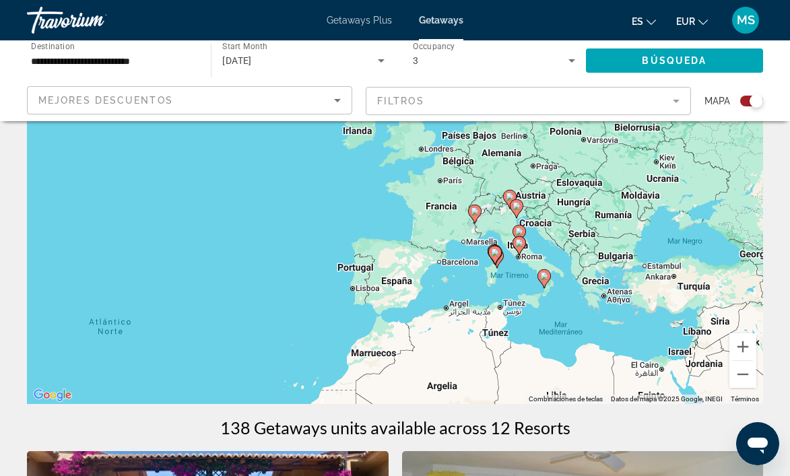
drag, startPoint x: 645, startPoint y: 287, endPoint x: 611, endPoint y: 353, distance: 74.4
click at [591, 339] on div "Para activar la función de arrastre con el teclado, pulsa Alt + Intro. Cuando h…" at bounding box center [395, 202] width 736 height 404
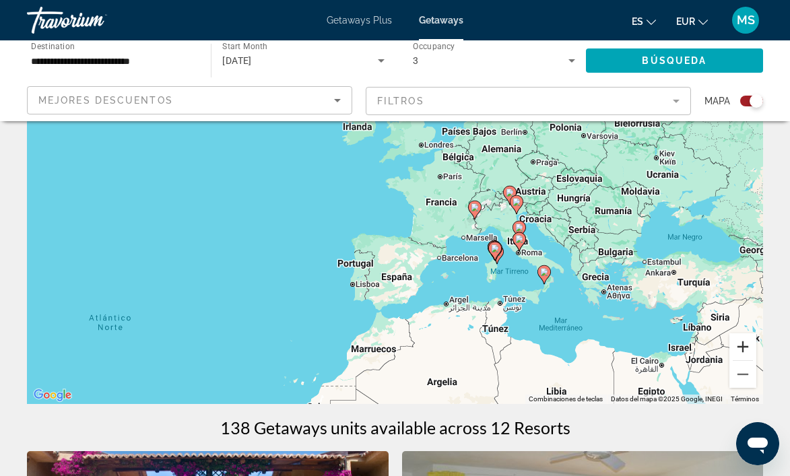
click at [741, 349] on button "Ampliar" at bounding box center [742, 346] width 27 height 27
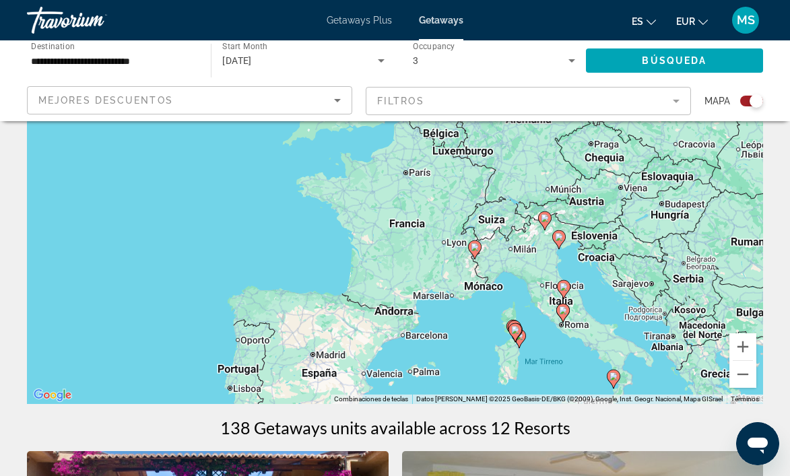
drag, startPoint x: 666, startPoint y: 290, endPoint x: 579, endPoint y: 314, distance: 90.0
click at [579, 314] on div "Para activar la función de arrastre con el teclado, pulsa Alt + Intro. Cuando h…" at bounding box center [395, 202] width 736 height 404
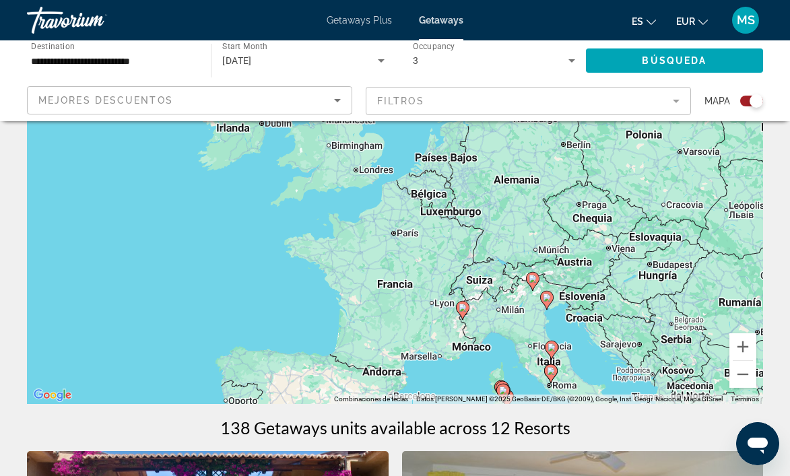
drag, startPoint x: 621, startPoint y: 255, endPoint x: 616, endPoint y: 314, distance: 58.8
click at [616, 314] on div "Para activar la función de arrastre con el teclado, pulsa Alt + Intro. Cuando h…" at bounding box center [395, 202] width 736 height 404
click at [741, 351] on button "Ampliar" at bounding box center [742, 346] width 27 height 27
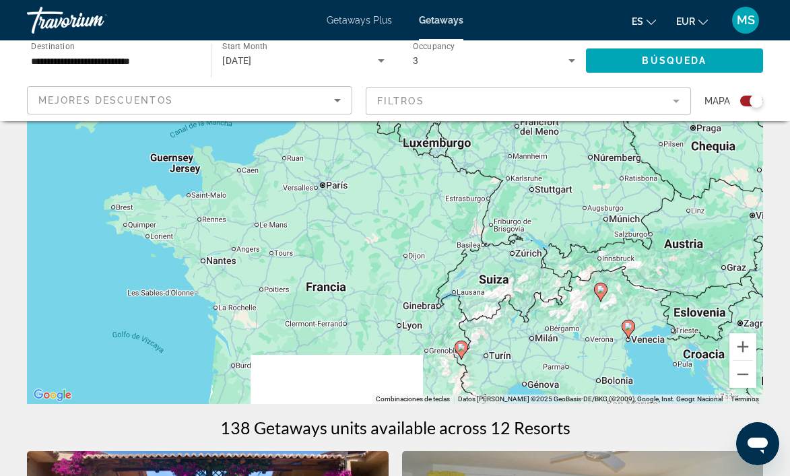
drag, startPoint x: 591, startPoint y: 275, endPoint x: 423, endPoint y: 131, distance: 221.5
click at [423, 131] on div "Para activar la función de arrastre con el teclado, pulsa Alt + Intro. Cuando h…" at bounding box center [395, 202] width 736 height 404
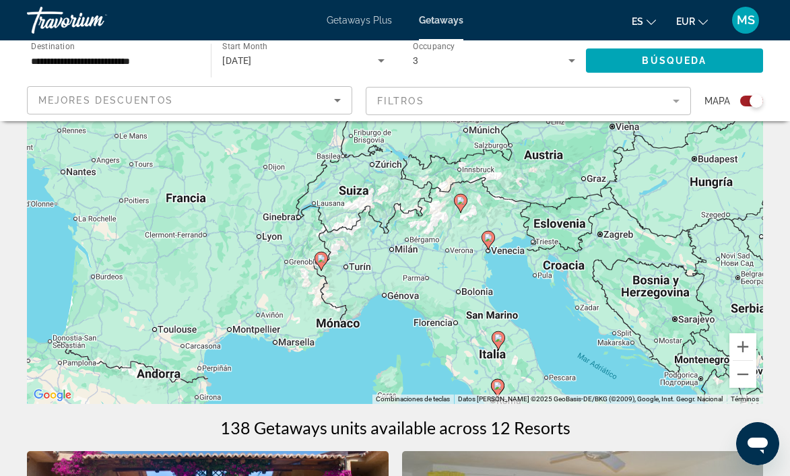
click at [485, 237] on image "Main content" at bounding box center [488, 238] width 8 height 8
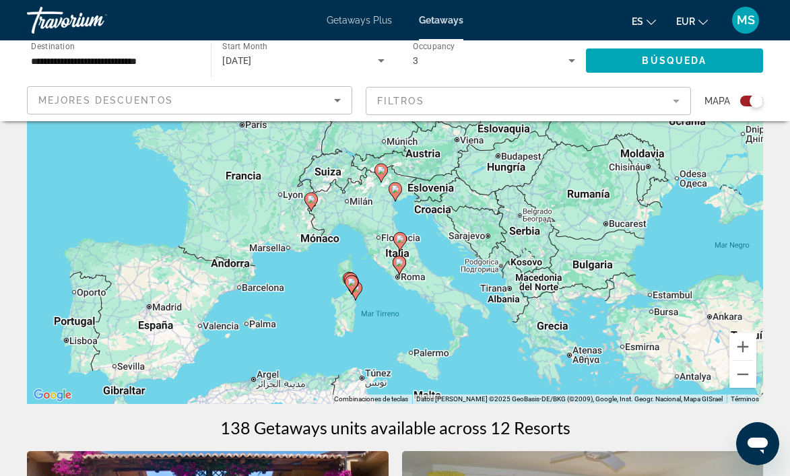
click at [401, 197] on gmp-advanced-marker "Main content" at bounding box center [394, 192] width 13 height 20
type input "**********"
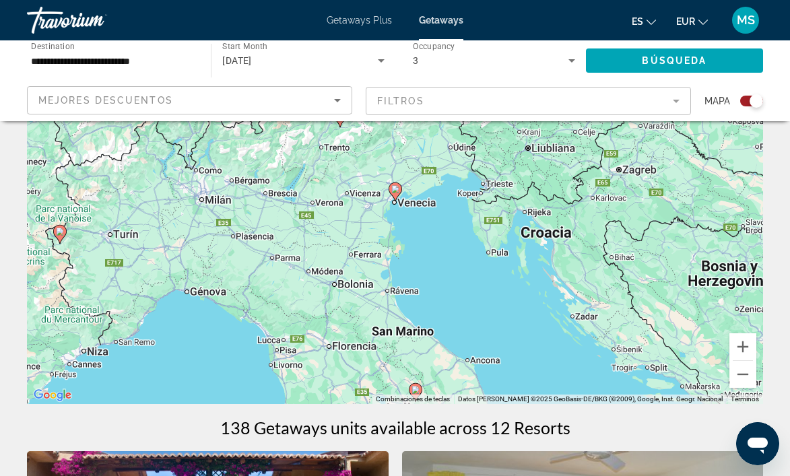
click at [398, 199] on gmp-advanced-marker "Main content" at bounding box center [394, 192] width 13 height 20
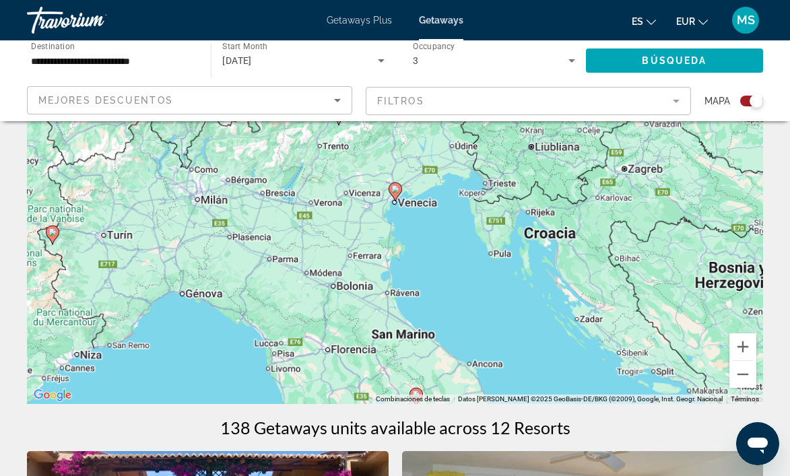
click at [398, 199] on gmp-advanced-marker "Main content" at bounding box center [394, 192] width 13 height 20
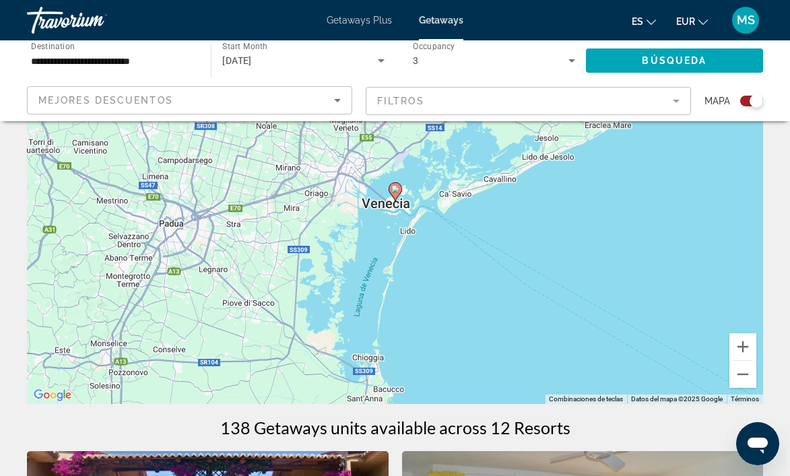
click at [395, 191] on image "Main content" at bounding box center [395, 189] width 8 height 8
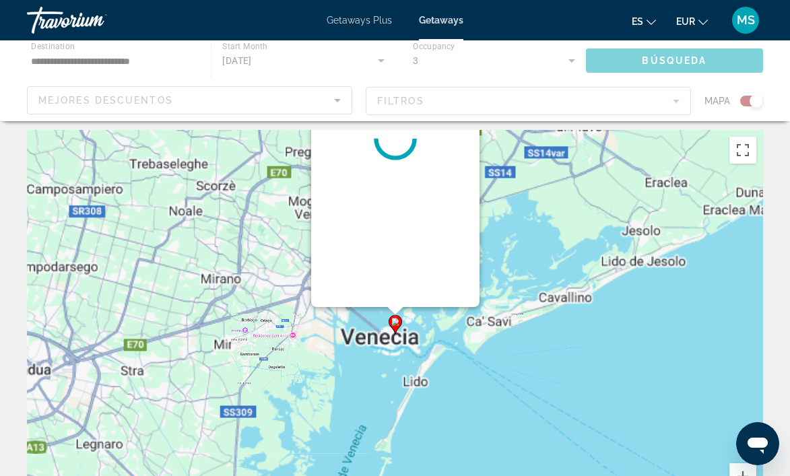
scroll to position [0, 0]
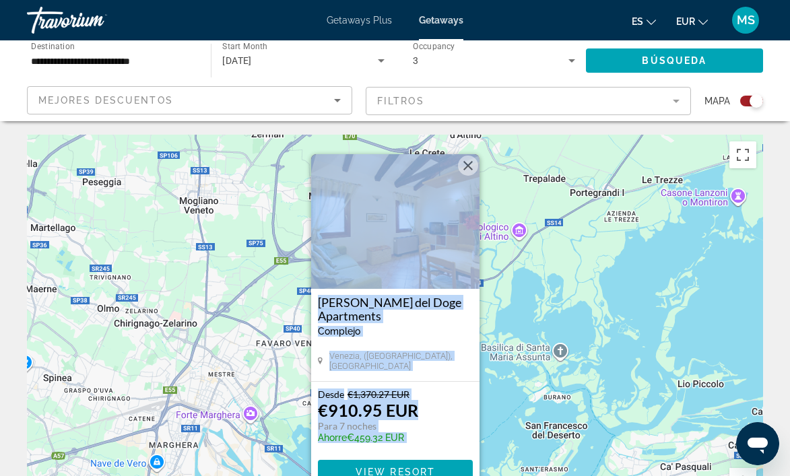
click at [401, 233] on img "Main content" at bounding box center [395, 221] width 168 height 135
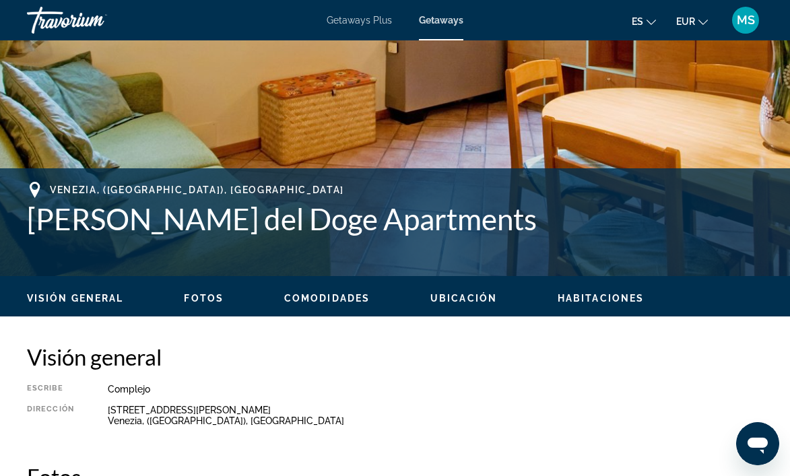
click at [214, 300] on span "Fotos" at bounding box center [204, 298] width 40 height 11
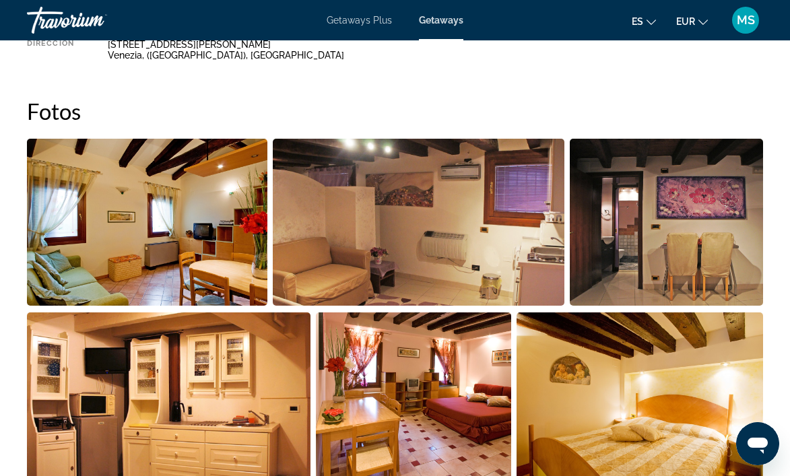
scroll to position [786, 0]
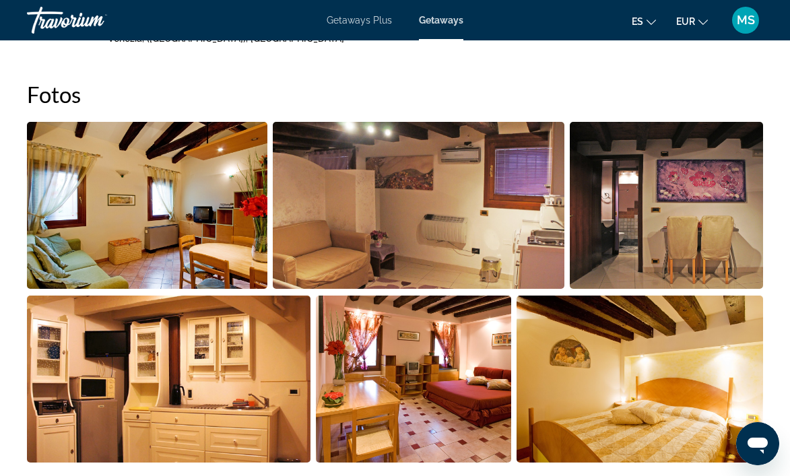
click at [174, 233] on img "Open full-screen image slider" at bounding box center [147, 205] width 240 height 167
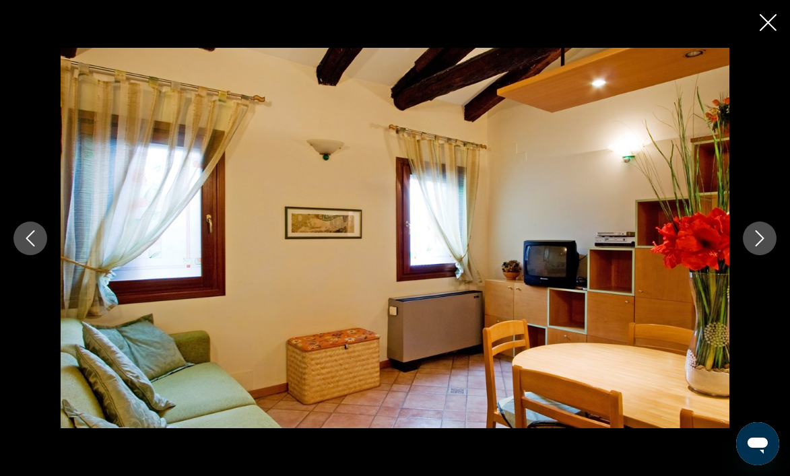
click at [761, 243] on icon "Next image" at bounding box center [759, 238] width 16 height 16
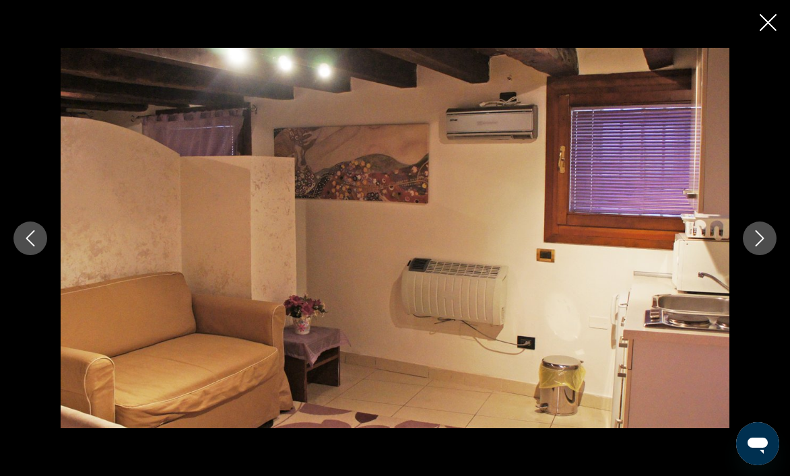
click at [761, 243] on icon "Next image" at bounding box center [759, 238] width 16 height 16
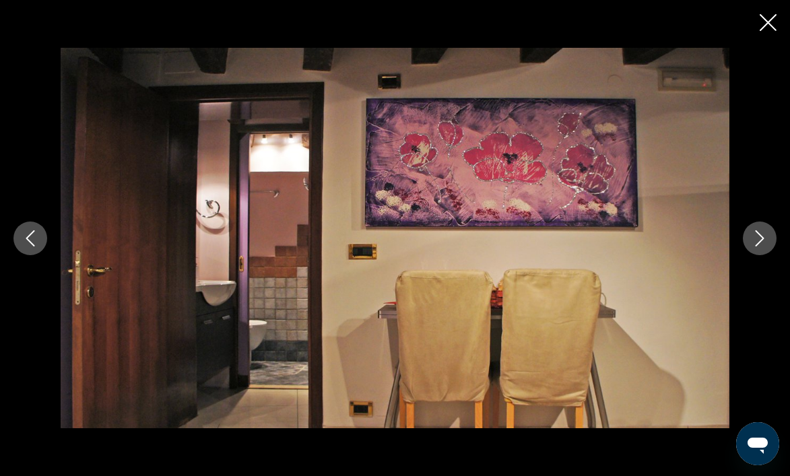
click at [761, 243] on icon "Next image" at bounding box center [759, 238] width 16 height 16
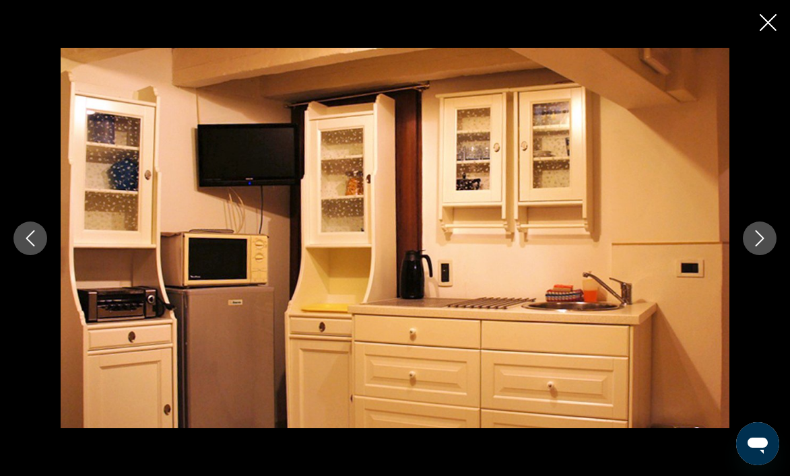
click at [761, 243] on icon "Next image" at bounding box center [759, 238] width 16 height 16
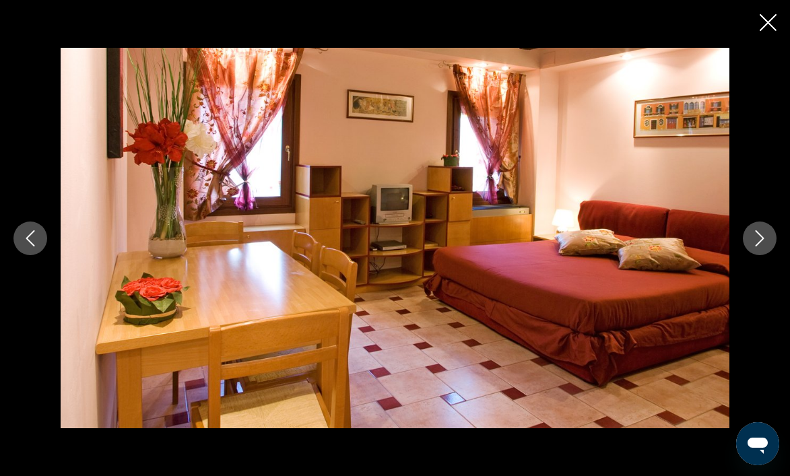
click at [761, 243] on icon "Next image" at bounding box center [759, 238] width 16 height 16
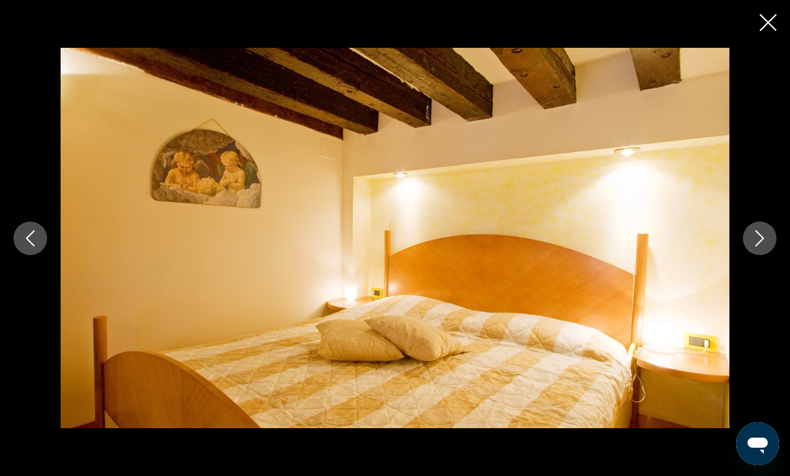
click at [761, 243] on icon "Next image" at bounding box center [759, 238] width 16 height 16
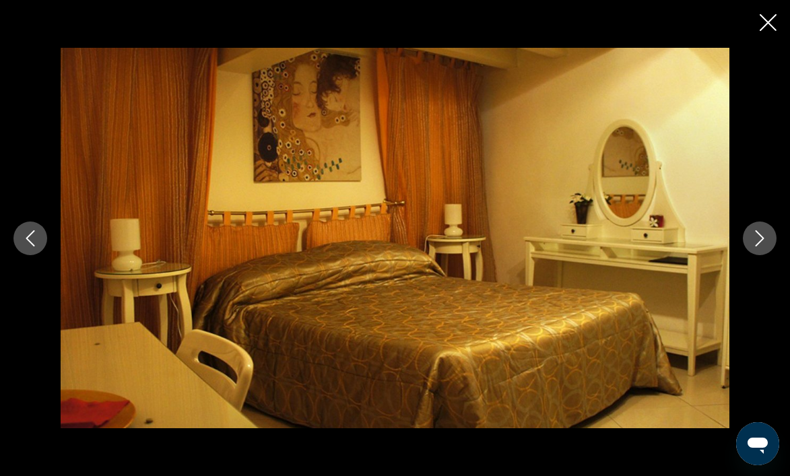
click at [761, 243] on icon "Next image" at bounding box center [759, 238] width 16 height 16
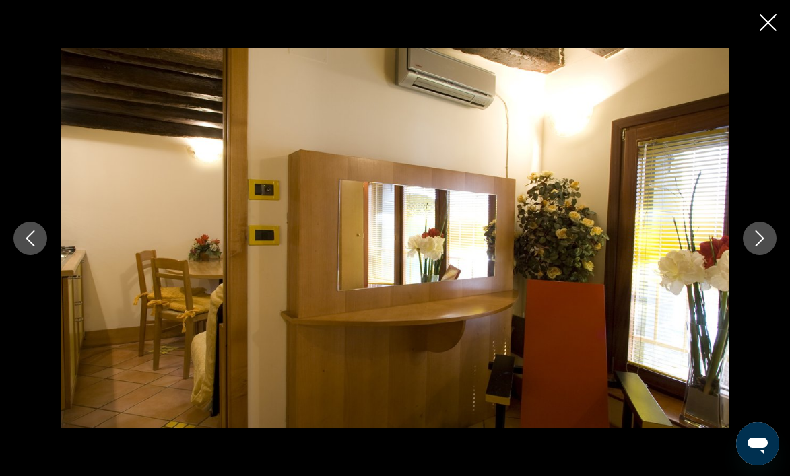
click at [761, 243] on icon "Next image" at bounding box center [759, 238] width 16 height 16
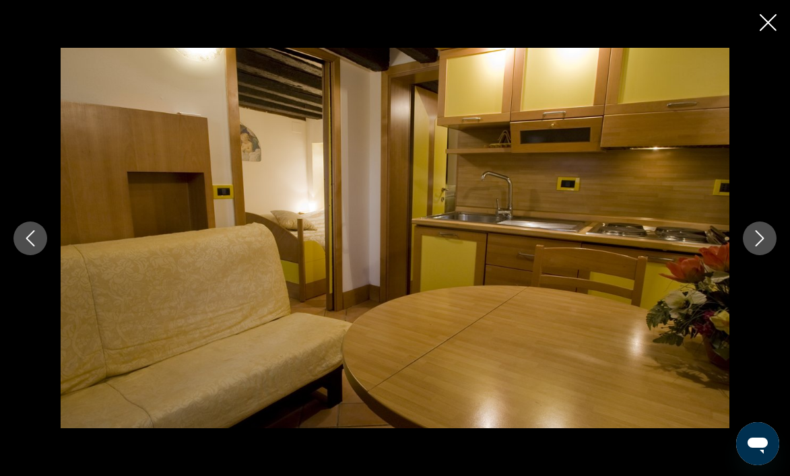
click at [761, 243] on icon "Next image" at bounding box center [759, 238] width 16 height 16
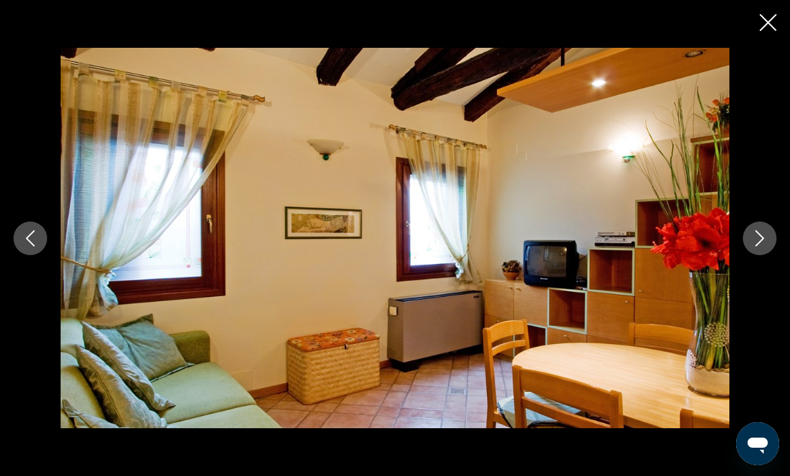
click at [761, 243] on icon "Next image" at bounding box center [759, 238] width 16 height 16
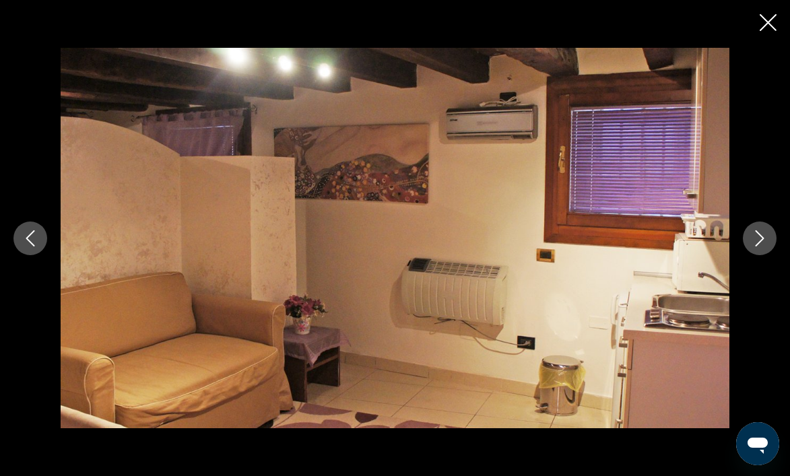
click at [762, 243] on icon "Next image" at bounding box center [759, 238] width 16 height 16
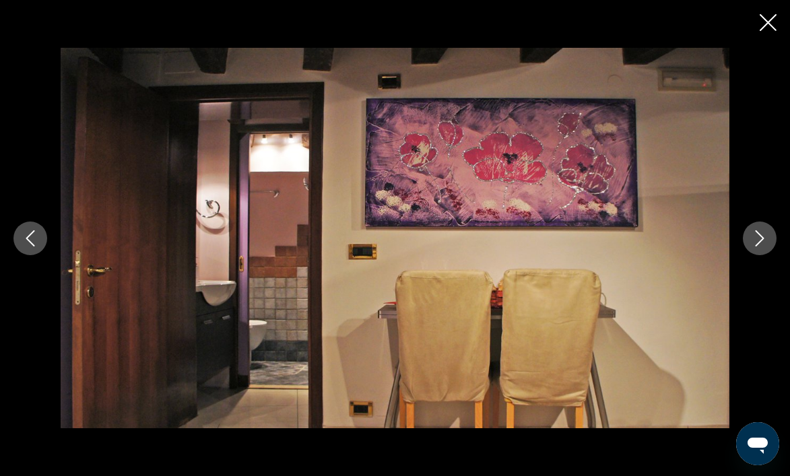
click at [773, 24] on icon "Close slideshow" at bounding box center [767, 22] width 17 height 17
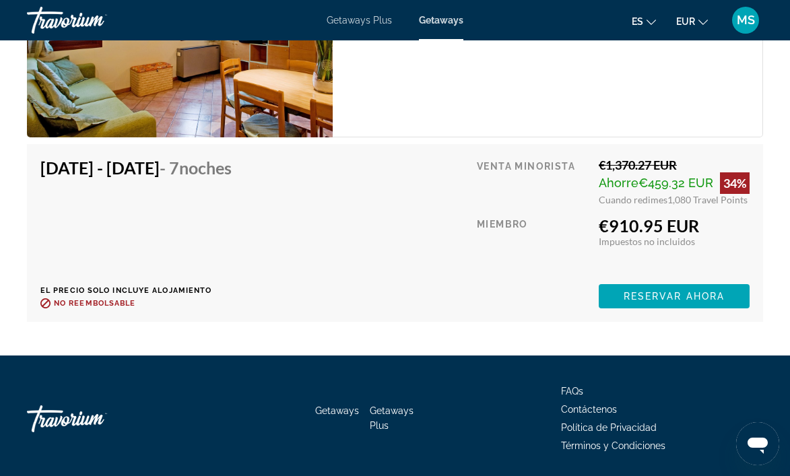
scroll to position [2424, 0]
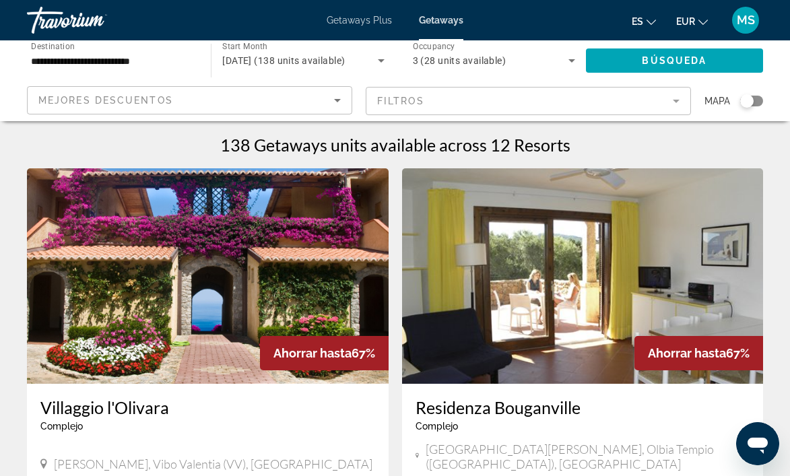
click at [191, 274] on img "Main content" at bounding box center [208, 275] width 362 height 215
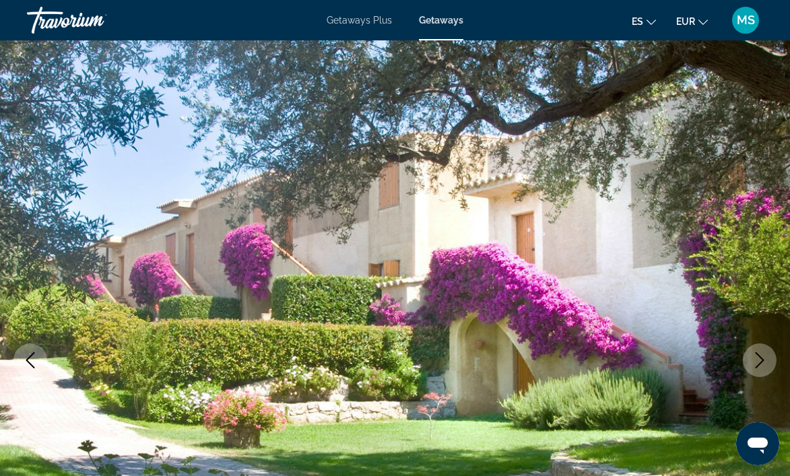
click at [763, 363] on icon "Next image" at bounding box center [759, 360] width 16 height 16
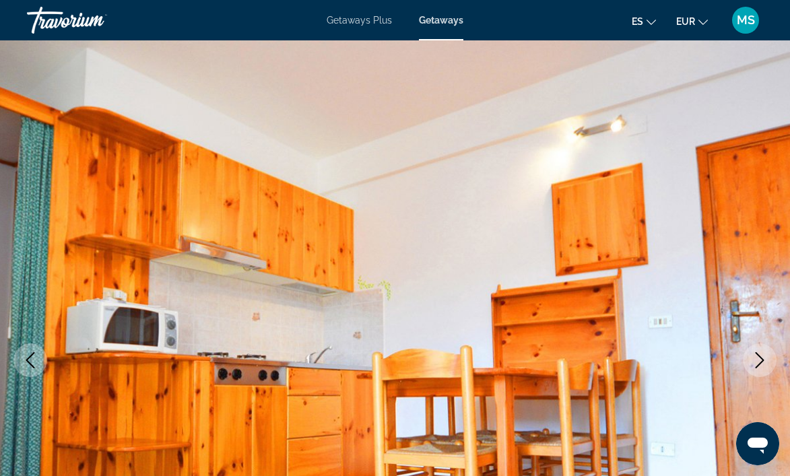
click at [763, 363] on icon "Next image" at bounding box center [759, 360] width 16 height 16
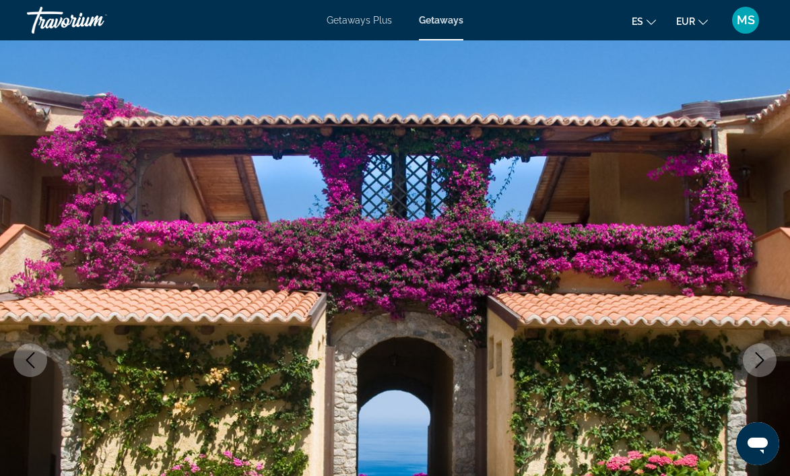
click at [763, 363] on icon "Next image" at bounding box center [759, 360] width 16 height 16
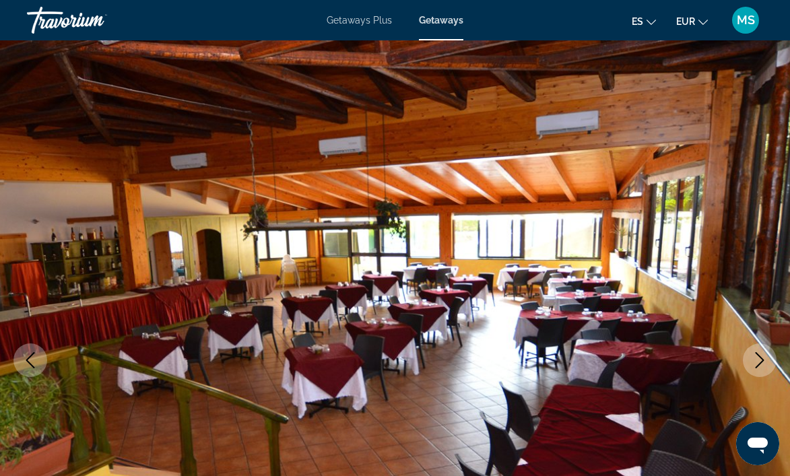
click at [764, 363] on icon "Next image" at bounding box center [759, 360] width 16 height 16
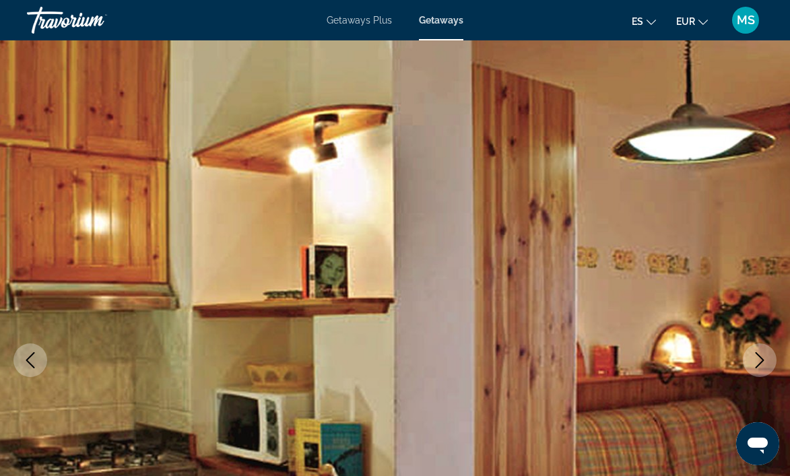
click at [765, 363] on icon "Next image" at bounding box center [759, 360] width 16 height 16
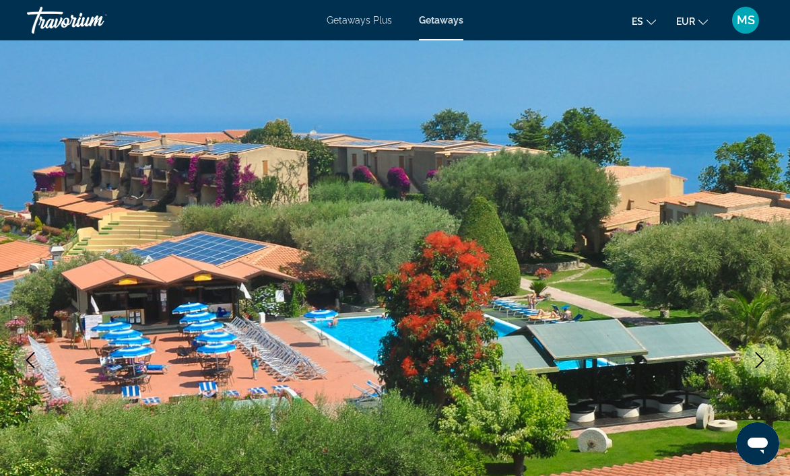
click at [767, 363] on icon "Next image" at bounding box center [759, 360] width 16 height 16
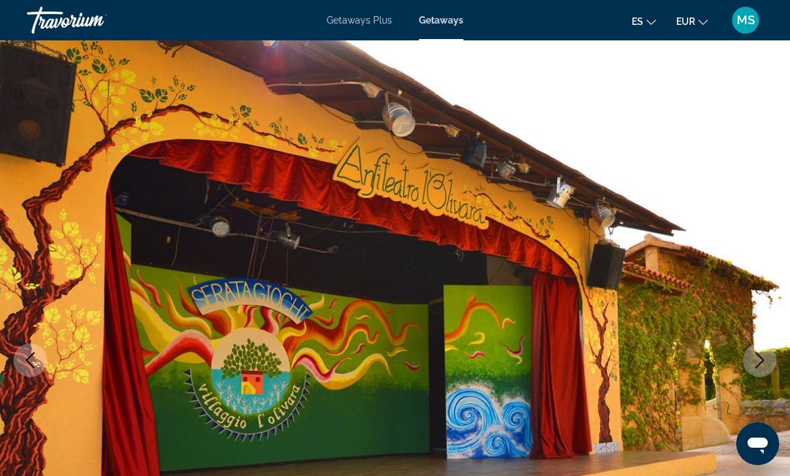
click at [772, 364] on button "Next image" at bounding box center [760, 360] width 34 height 34
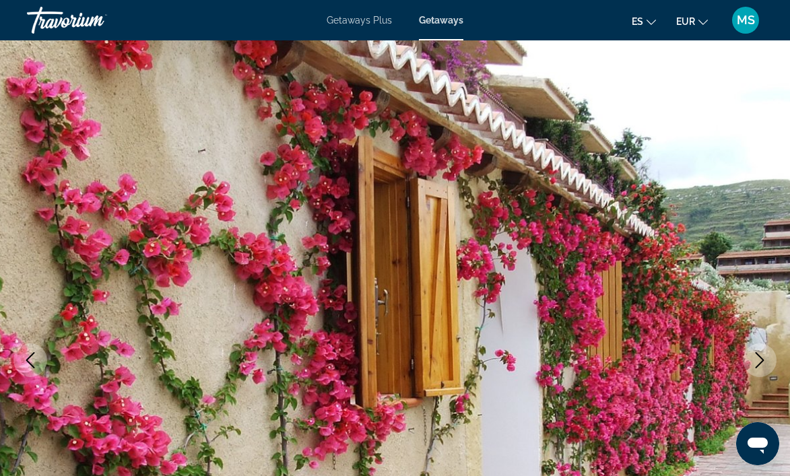
click at [772, 364] on button "Next image" at bounding box center [760, 360] width 34 height 34
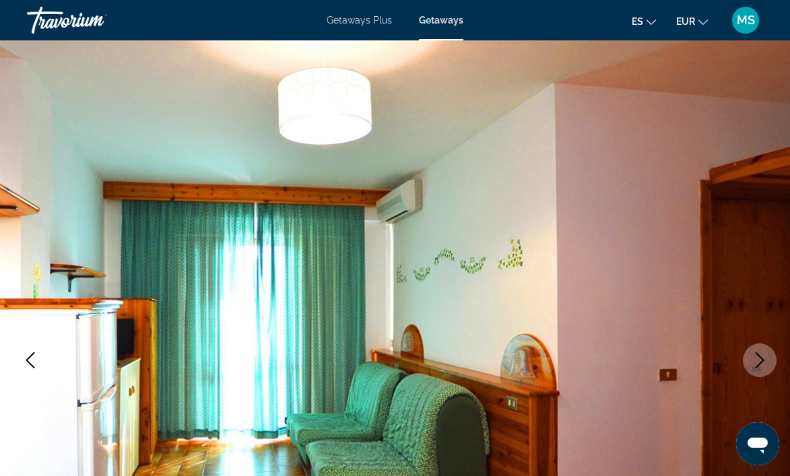
click at [773, 364] on button "Next image" at bounding box center [760, 360] width 34 height 34
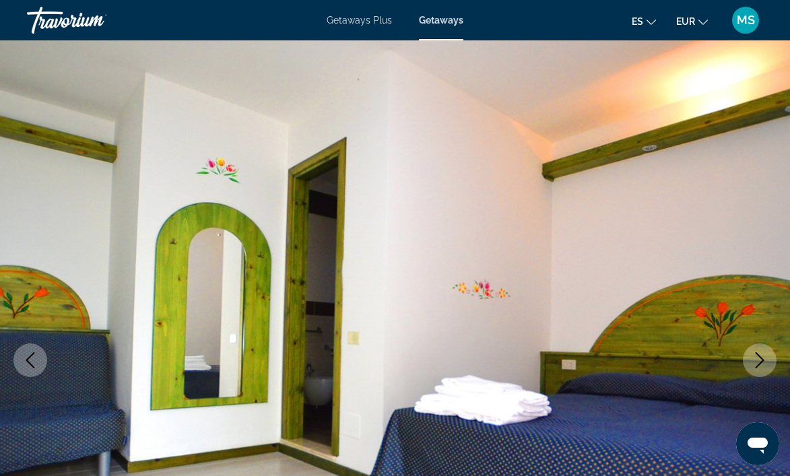
click at [774, 364] on button "Next image" at bounding box center [760, 360] width 34 height 34
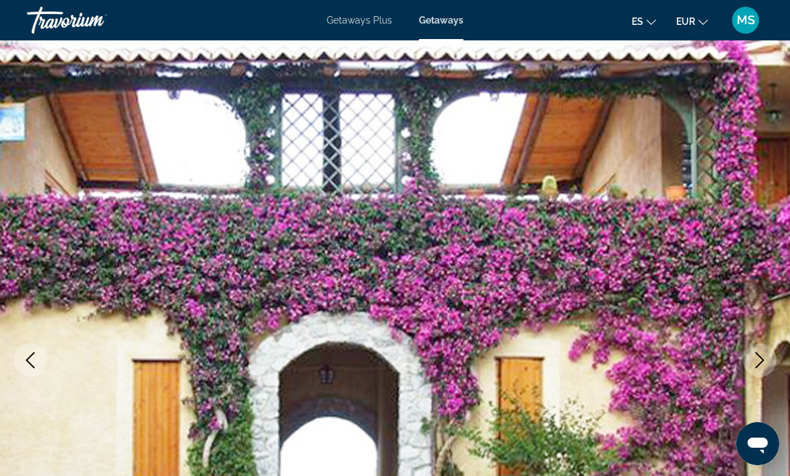
click at [775, 364] on button "Next image" at bounding box center [760, 360] width 34 height 34
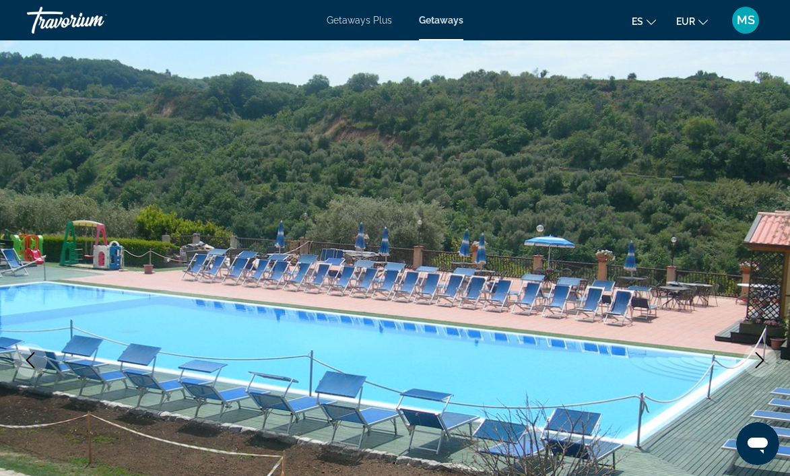
click at [776, 364] on button "Next image" at bounding box center [760, 360] width 34 height 34
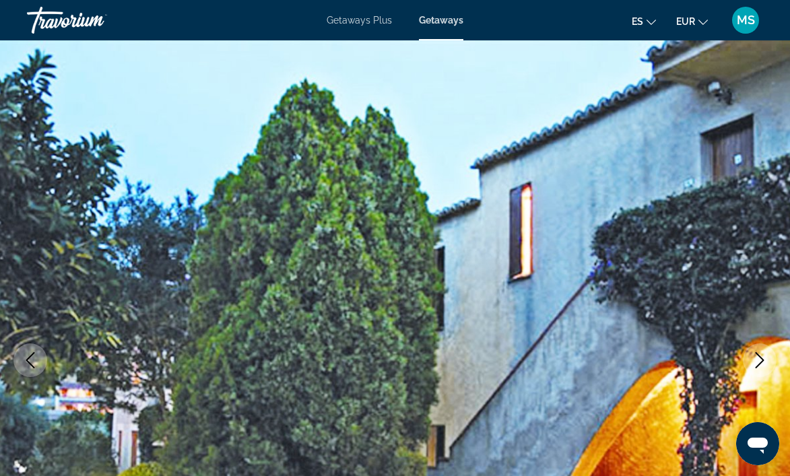
click at [776, 364] on button "Next image" at bounding box center [760, 360] width 34 height 34
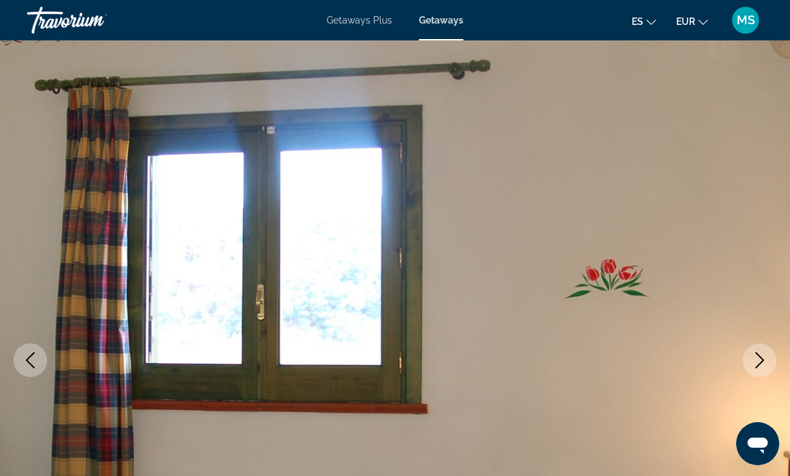
click at [776, 364] on button "Next image" at bounding box center [760, 360] width 34 height 34
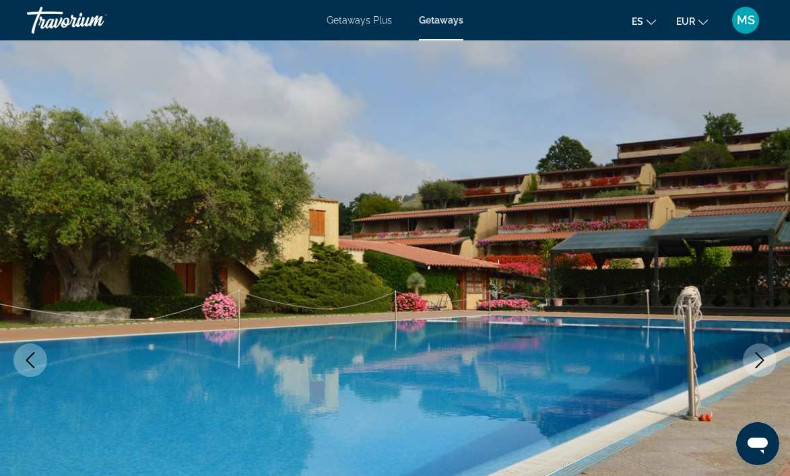
click at [776, 364] on button "Next image" at bounding box center [760, 360] width 34 height 34
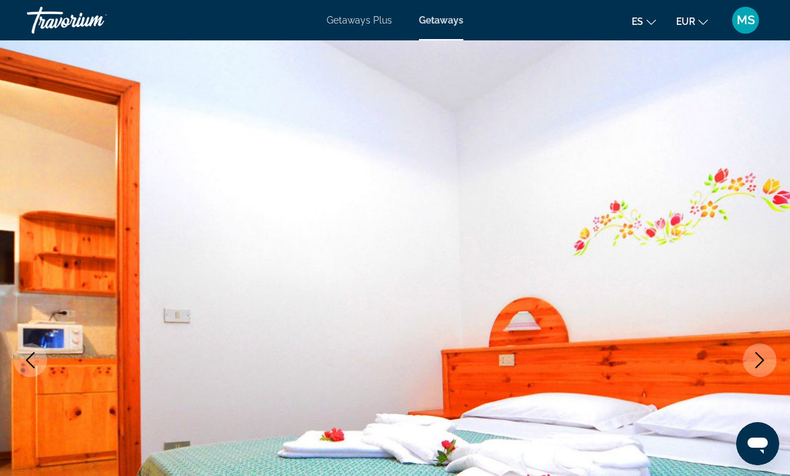
click at [776, 364] on button "Next image" at bounding box center [760, 360] width 34 height 34
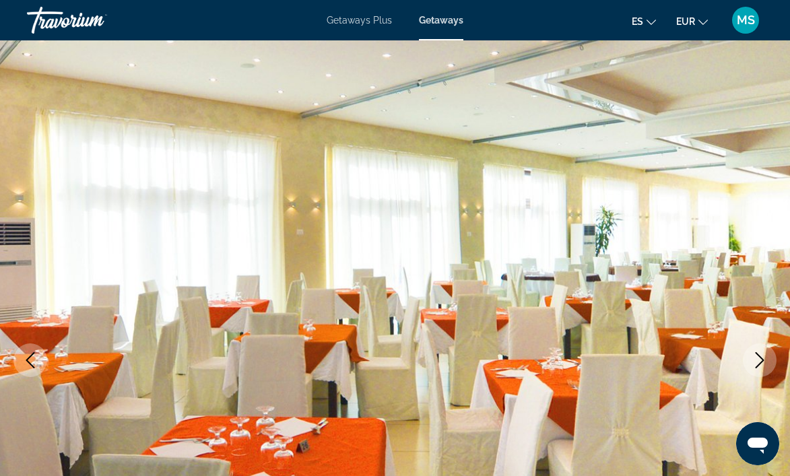
click at [776, 364] on img "Main content" at bounding box center [395, 360] width 790 height 640
click at [757, 364] on icon "Next image" at bounding box center [759, 360] width 16 height 16
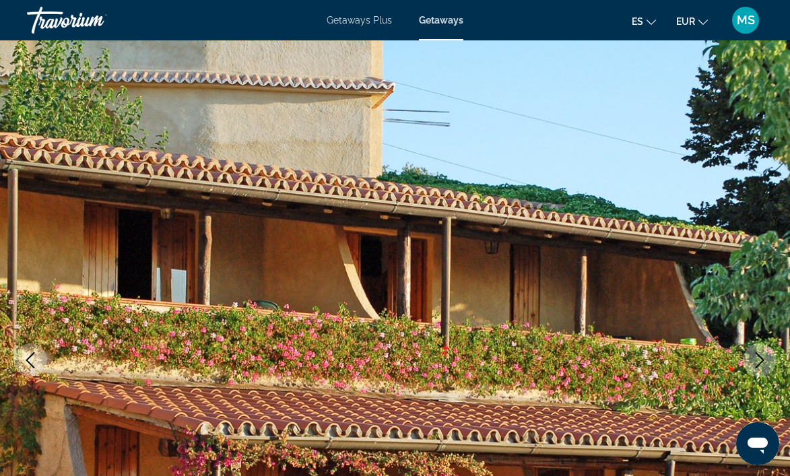
click at [759, 358] on icon "Next image" at bounding box center [759, 360] width 16 height 16
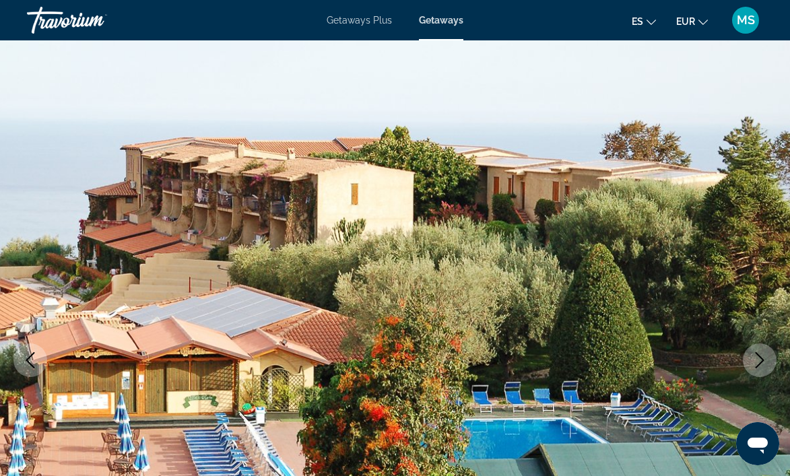
click at [759, 358] on icon "Next image" at bounding box center [759, 360] width 16 height 16
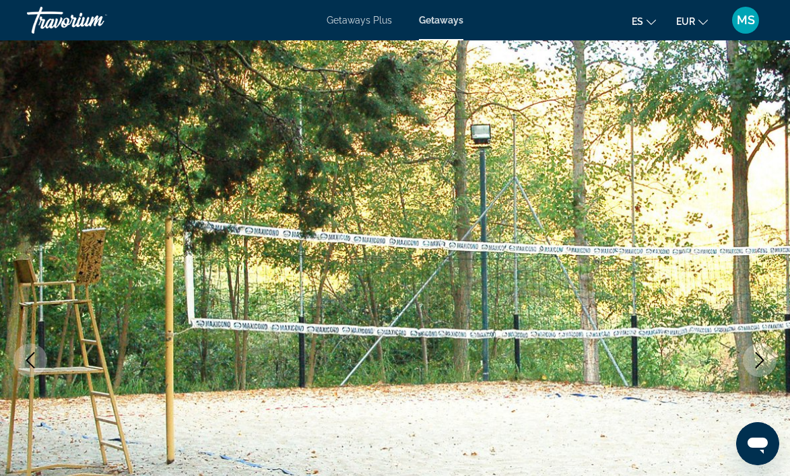
click at [761, 355] on icon "Next image" at bounding box center [759, 360] width 16 height 16
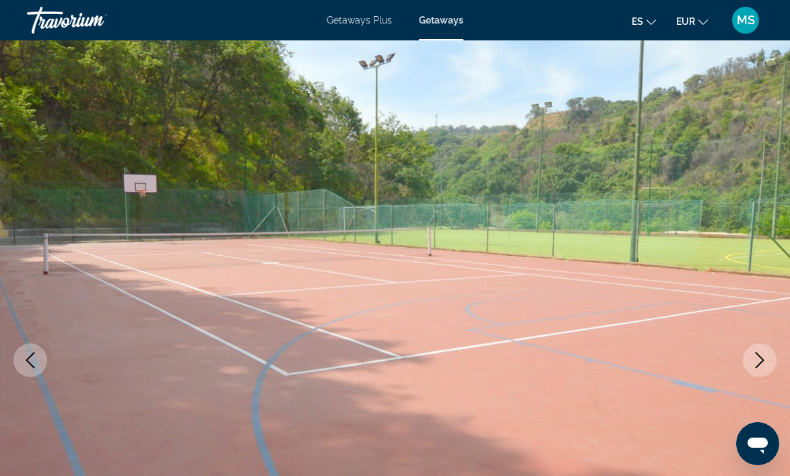
click at [756, 358] on icon "Next image" at bounding box center [759, 360] width 16 height 16
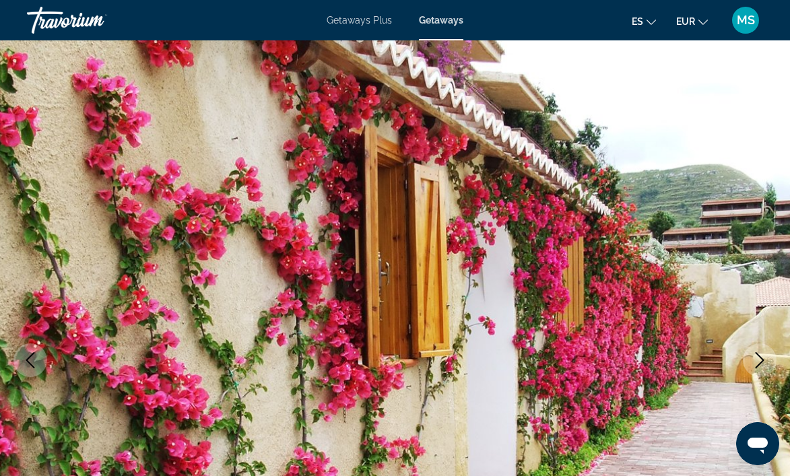
click at [756, 358] on icon "Next image" at bounding box center [759, 360] width 16 height 16
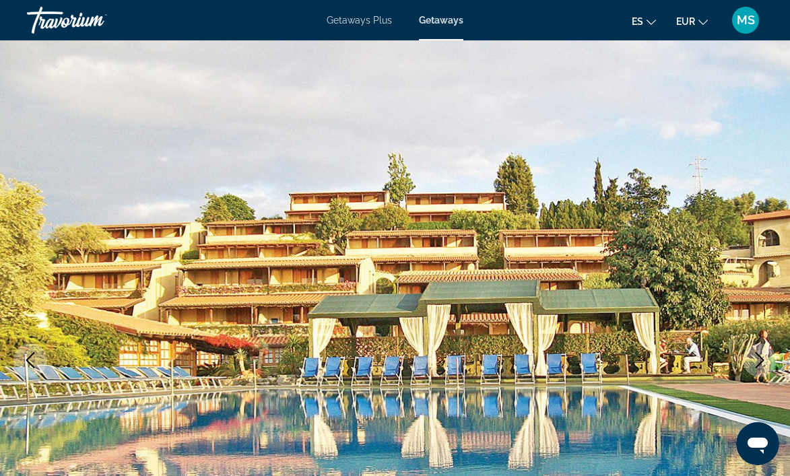
click at [756, 358] on icon "Next image" at bounding box center [759, 360] width 16 height 16
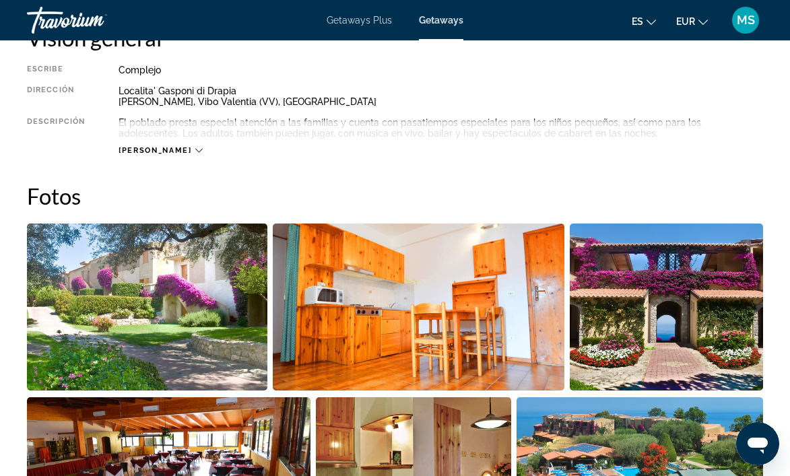
scroll to position [741, 0]
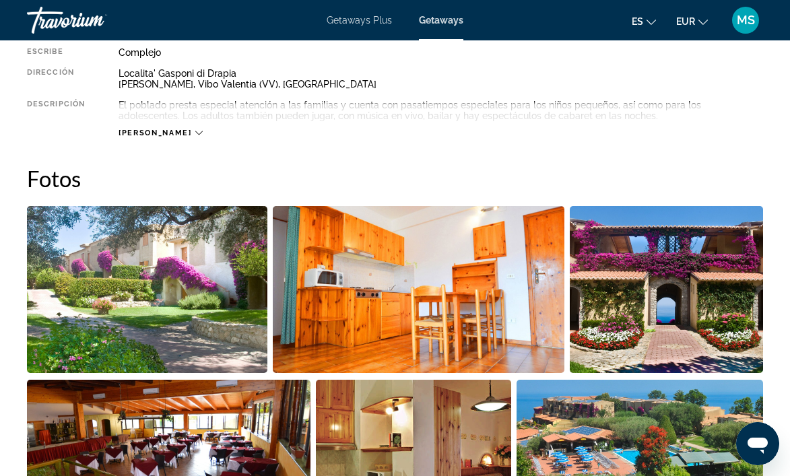
click at [139, 133] on span "[PERSON_NAME]" at bounding box center [154, 133] width 73 height 9
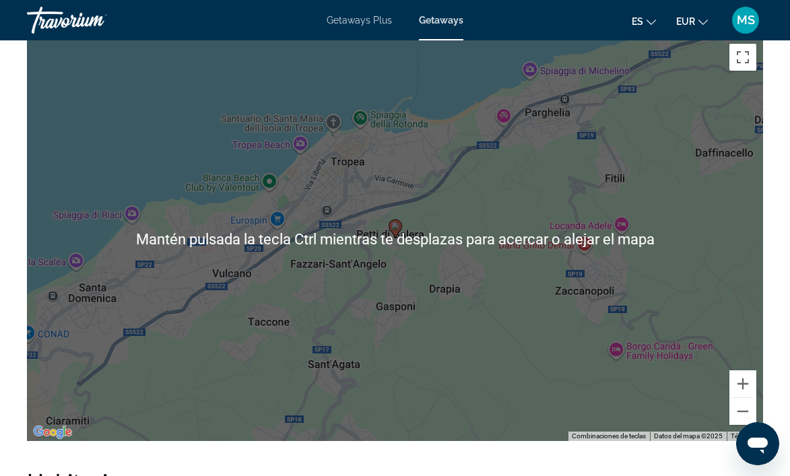
scroll to position [2356, 0]
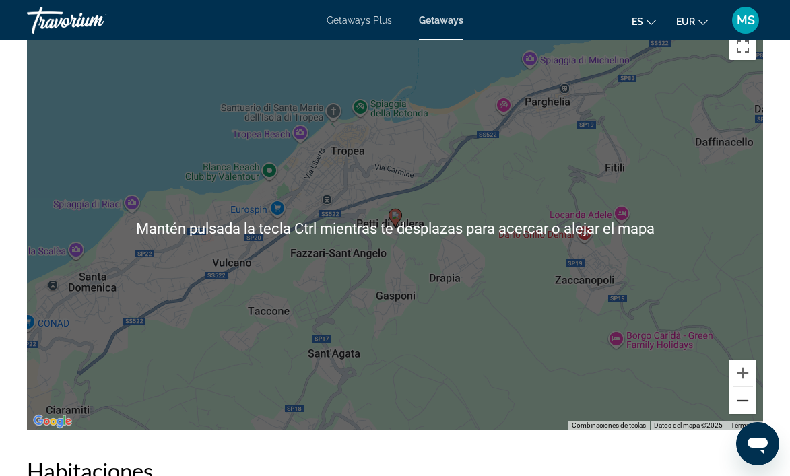
click at [745, 387] on button "Reducir" at bounding box center [742, 400] width 27 height 27
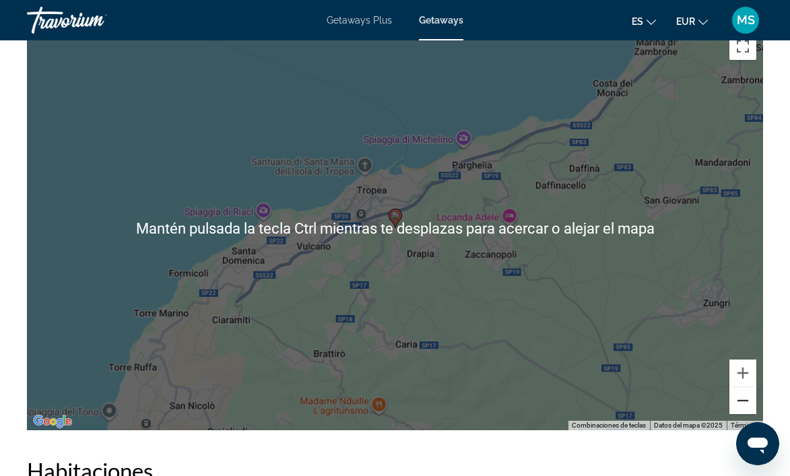
click at [745, 387] on button "Reducir" at bounding box center [742, 400] width 27 height 27
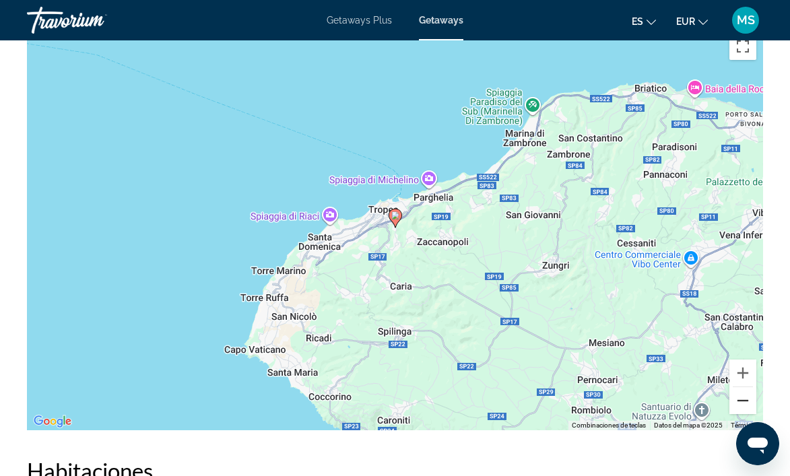
click at [745, 387] on button "Reducir" at bounding box center [742, 400] width 27 height 27
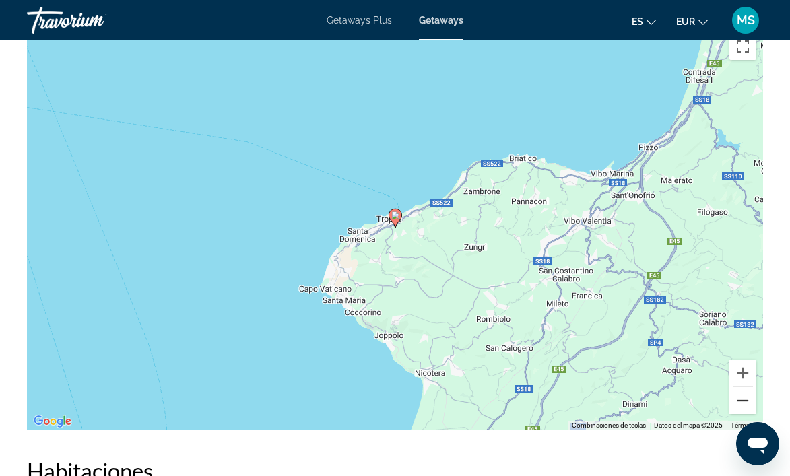
click at [745, 387] on button "Reducir" at bounding box center [742, 400] width 27 height 27
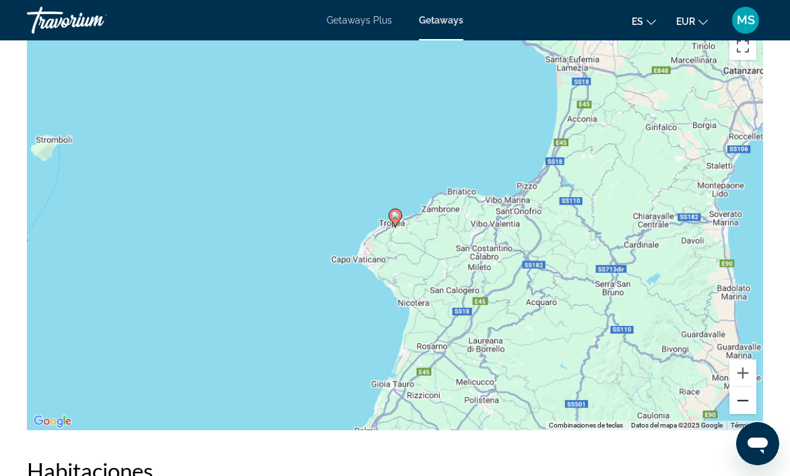
click at [745, 387] on button "Reducir" at bounding box center [742, 400] width 27 height 27
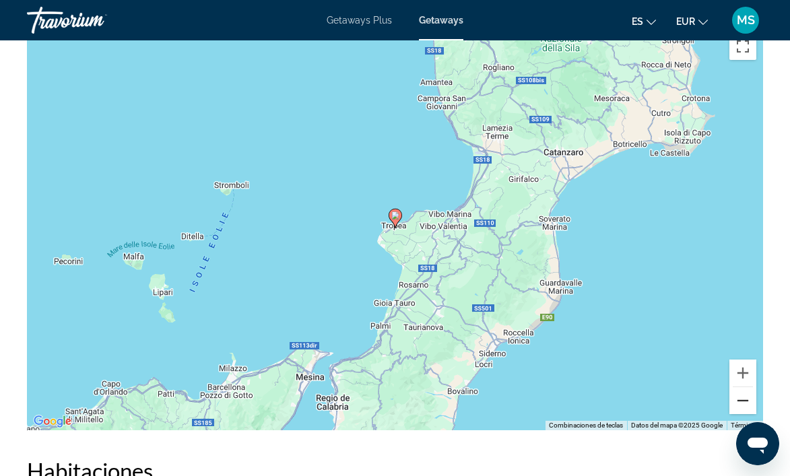
click at [745, 387] on button "Reducir" at bounding box center [742, 400] width 27 height 27
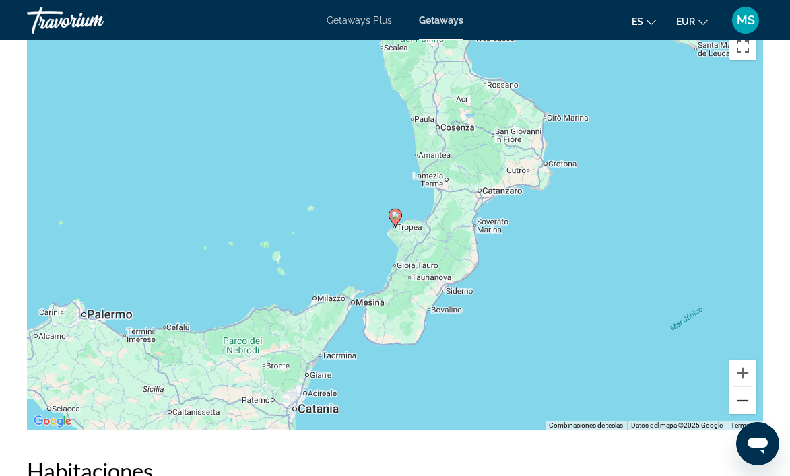
click at [747, 387] on button "Reducir" at bounding box center [742, 400] width 27 height 27
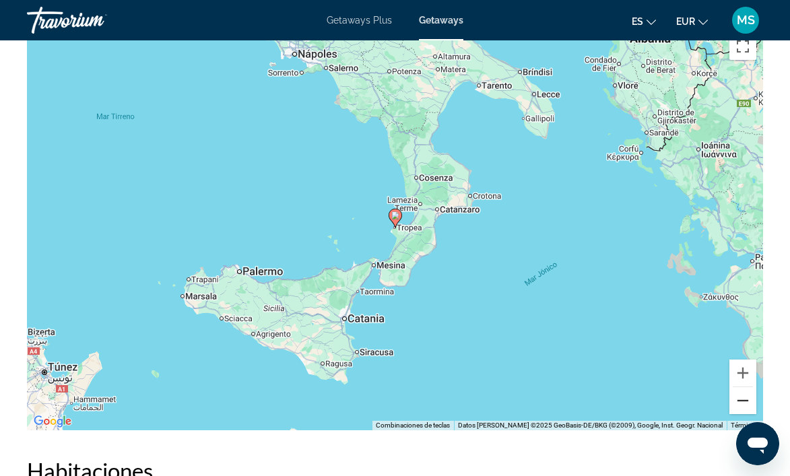
click at [747, 387] on button "Reducir" at bounding box center [742, 400] width 27 height 27
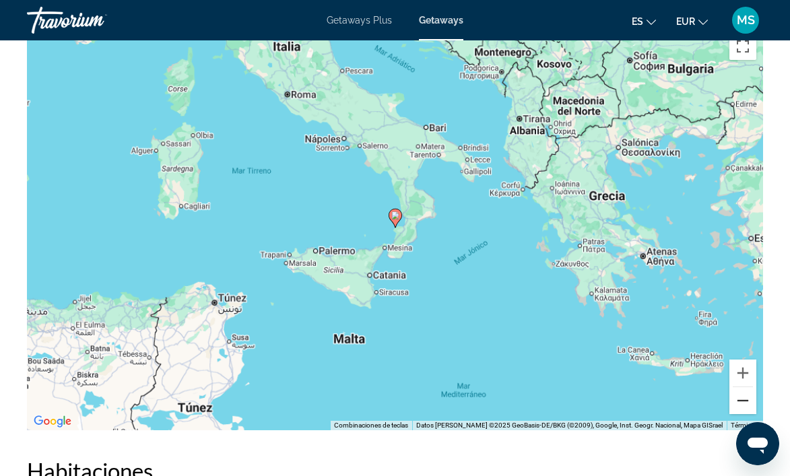
click at [747, 387] on button "Reducir" at bounding box center [742, 400] width 27 height 27
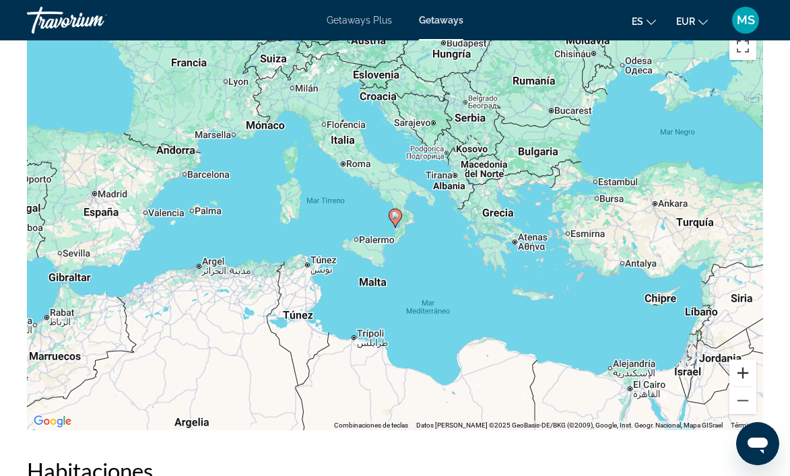
click at [743, 360] on button "Ampliar" at bounding box center [742, 373] width 27 height 27
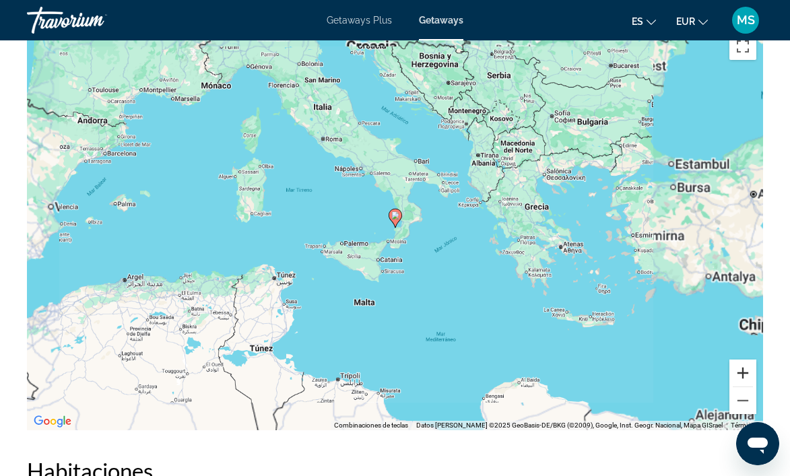
click at [743, 360] on button "Ampliar" at bounding box center [742, 373] width 27 height 27
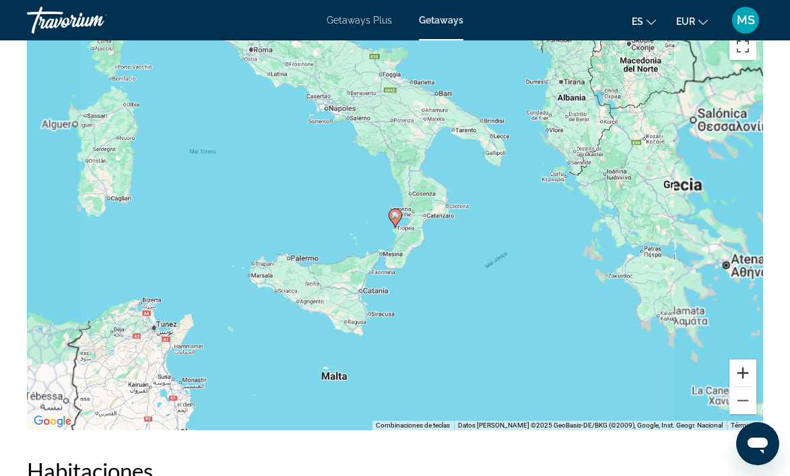
click at [743, 360] on button "Ampliar" at bounding box center [742, 373] width 27 height 27
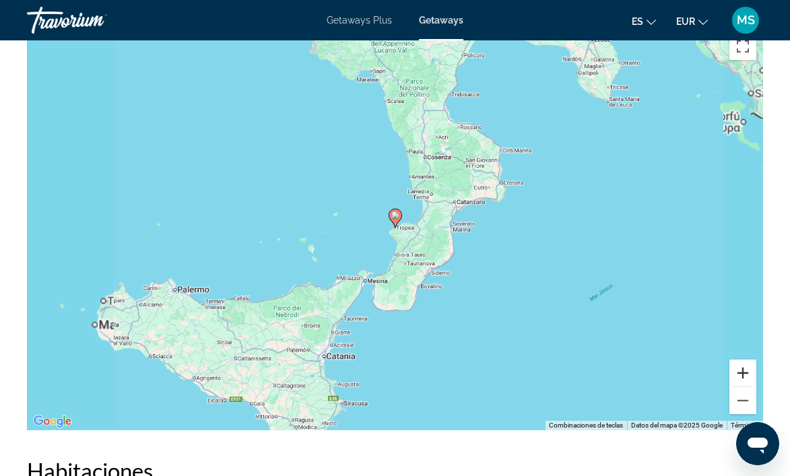
click at [743, 360] on button "Ampliar" at bounding box center [742, 373] width 27 height 27
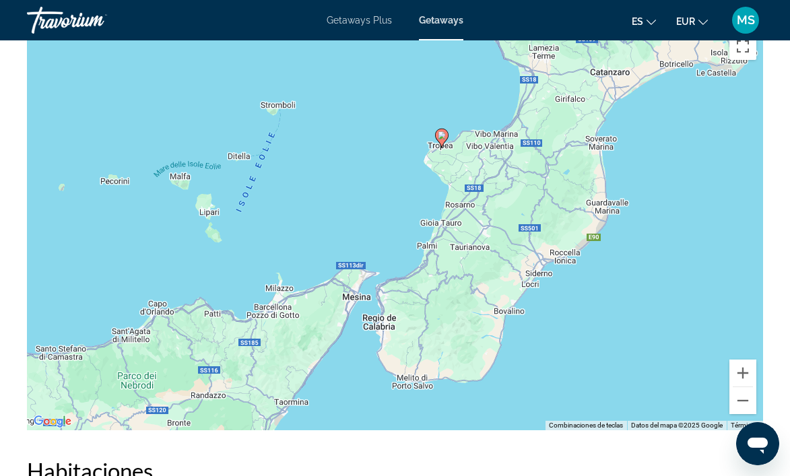
drag, startPoint x: 596, startPoint y: 234, endPoint x: 642, endPoint y: 156, distance: 91.5
click at [642, 156] on div "Para activar la función de arrastre con el teclado, pulsa Alt + Intro. Cuando h…" at bounding box center [395, 228] width 736 height 404
click at [744, 387] on button "Reducir" at bounding box center [742, 400] width 27 height 27
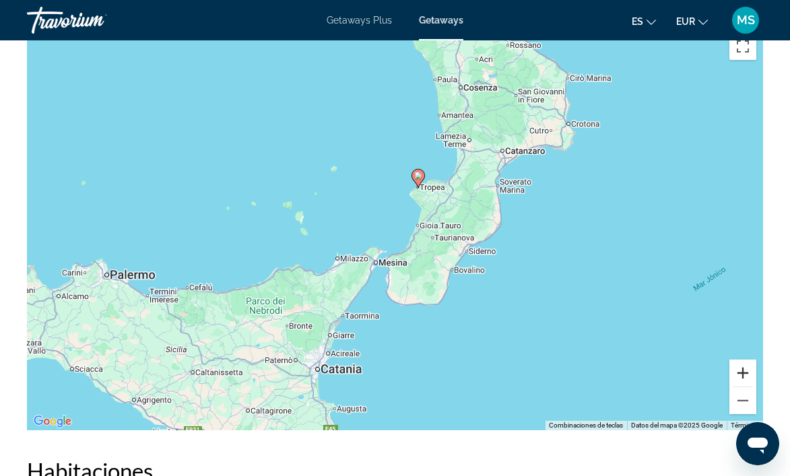
click at [743, 360] on button "Ampliar" at bounding box center [742, 373] width 27 height 27
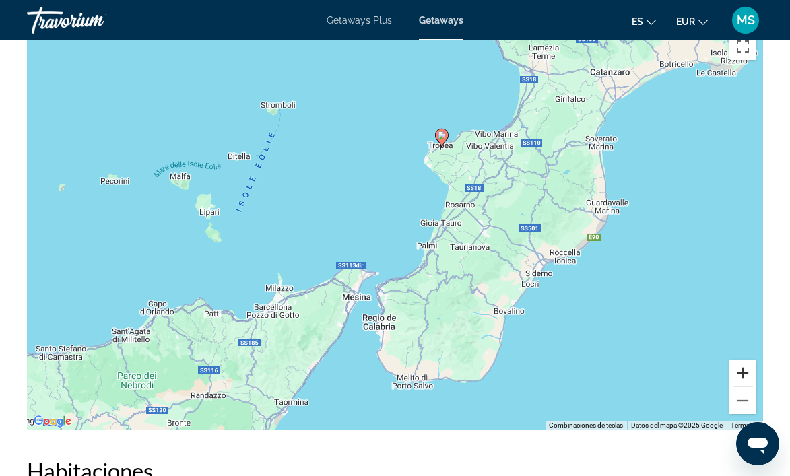
click at [743, 360] on button "Ampliar" at bounding box center [742, 373] width 27 height 27
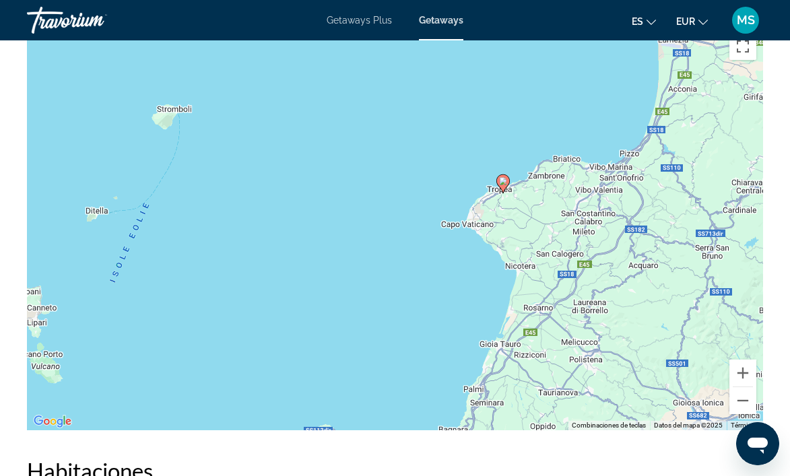
drag, startPoint x: 438, startPoint y: 175, endPoint x: 452, endPoint y: 296, distance: 122.0
click at [452, 296] on div "Para activar la función de arrastre con el teclado, pulsa Alt + Intro. Cuando h…" at bounding box center [395, 228] width 736 height 404
click at [740, 387] on button "Reducir" at bounding box center [742, 400] width 27 height 27
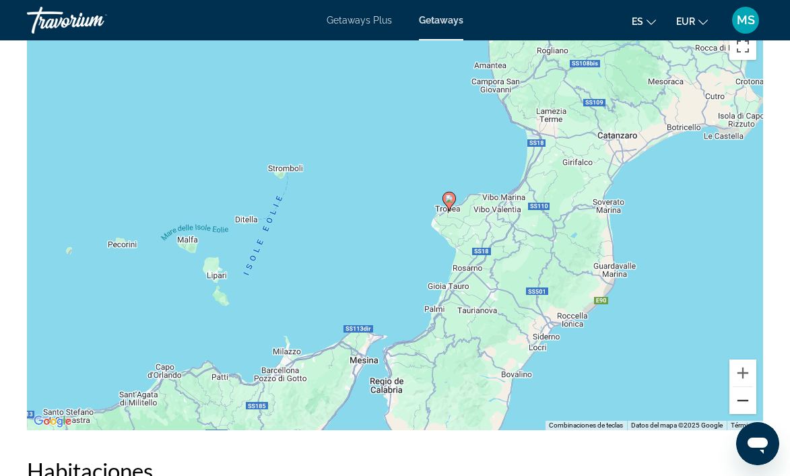
click at [740, 387] on button "Reducir" at bounding box center [742, 400] width 27 height 27
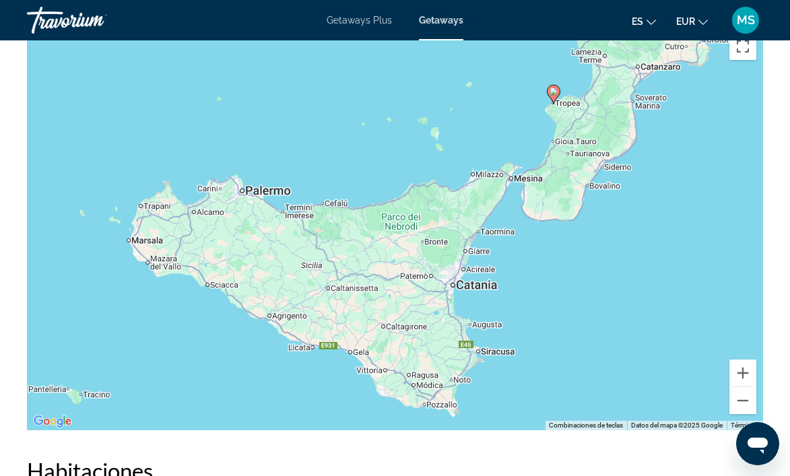
drag, startPoint x: 355, startPoint y: 283, endPoint x: 486, endPoint y: 168, distance: 174.6
click at [486, 168] on div "Para activar la función de arrastre con el teclado, pulsa Alt + Intro. Cuando h…" at bounding box center [395, 228] width 736 height 404
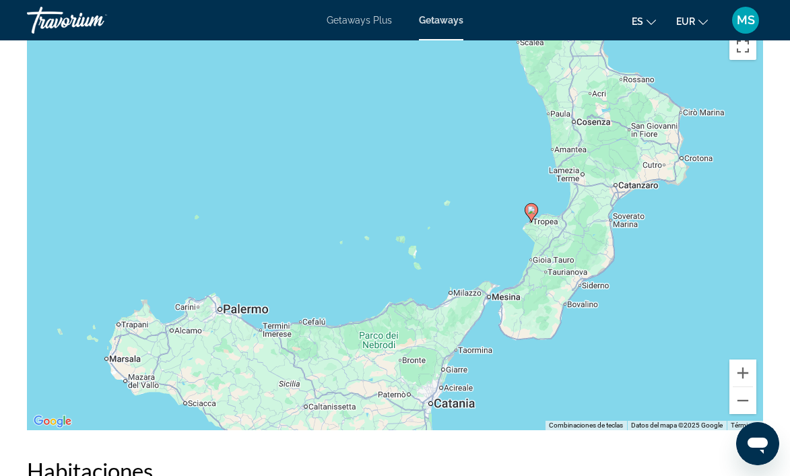
drag, startPoint x: 523, startPoint y: 195, endPoint x: 495, endPoint y: 340, distance: 148.2
click at [495, 340] on div "Para activar la función de arrastre con el teclado, pulsa Alt + Intro. Cuando h…" at bounding box center [395, 228] width 736 height 404
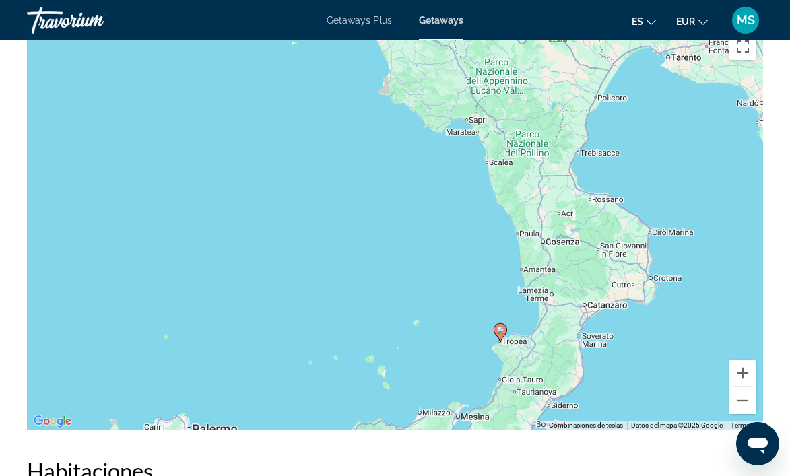
drag, startPoint x: 591, startPoint y: 149, endPoint x: 514, endPoint y: 384, distance: 246.6
click at [514, 384] on div "Para activar la función de arrastre con el teclado, pulsa Alt + Intro. Cuando h…" at bounding box center [395, 228] width 736 height 404
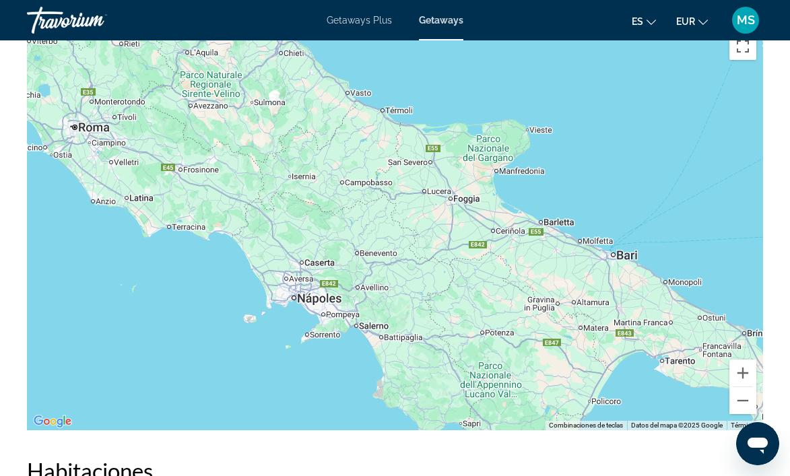
drag, startPoint x: 412, startPoint y: 191, endPoint x: 522, endPoint y: 385, distance: 222.8
click at [518, 386] on div "Main content" at bounding box center [395, 228] width 736 height 404
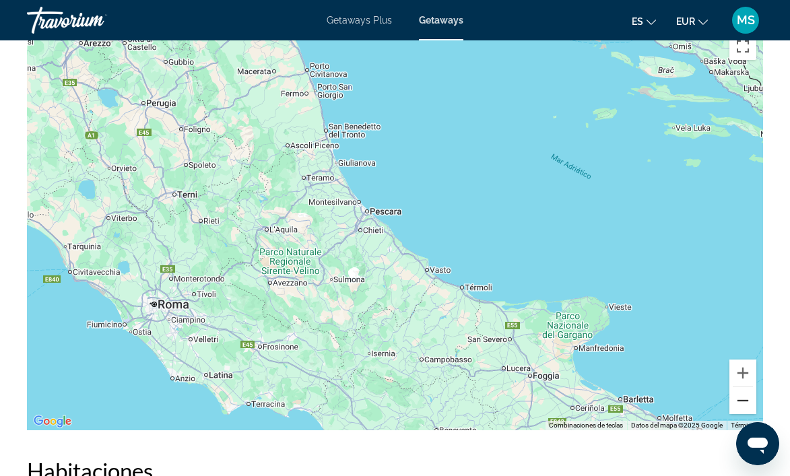
click at [745, 387] on button "Reducir" at bounding box center [742, 400] width 27 height 27
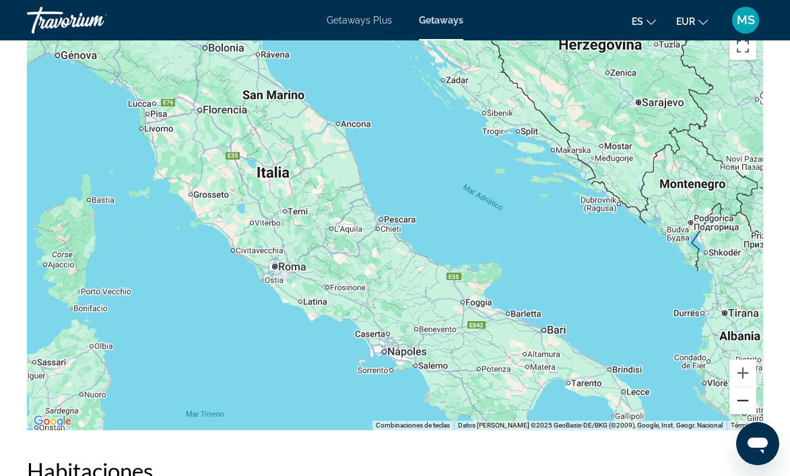
click at [745, 387] on button "Reducir" at bounding box center [742, 400] width 27 height 27
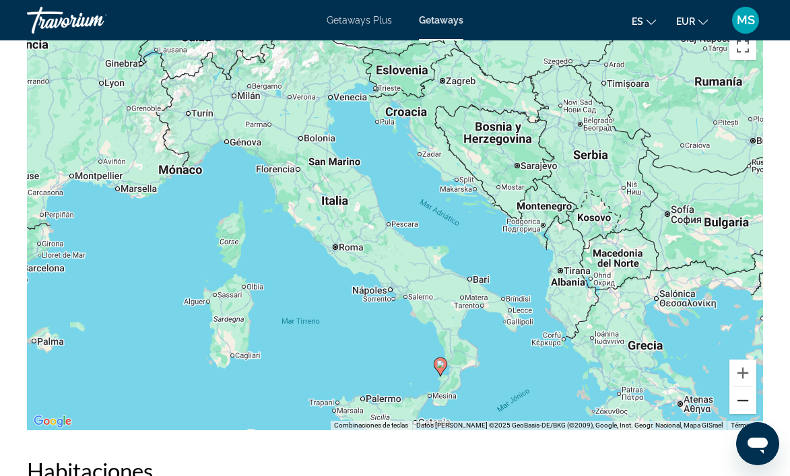
click at [743, 387] on button "Reducir" at bounding box center [742, 400] width 27 height 27
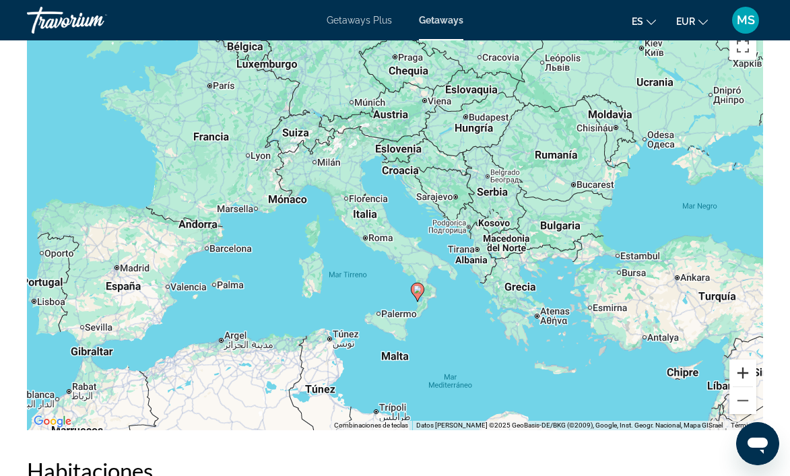
click at [741, 360] on button "Ampliar" at bounding box center [742, 373] width 27 height 27
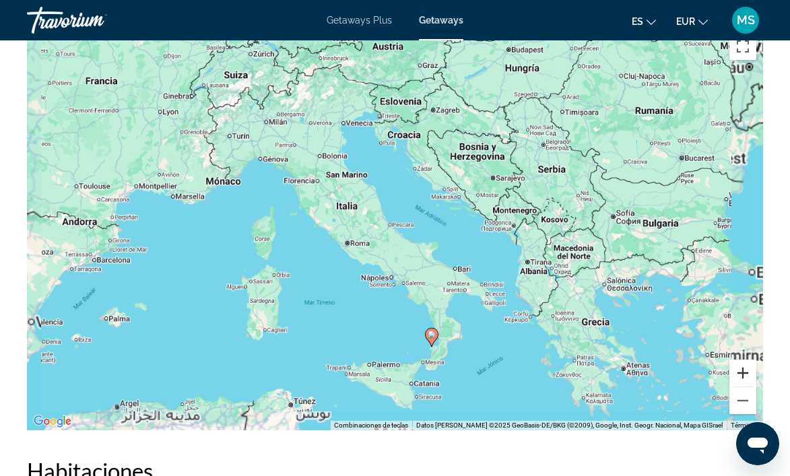
click at [741, 360] on button "Ampliar" at bounding box center [742, 373] width 27 height 27
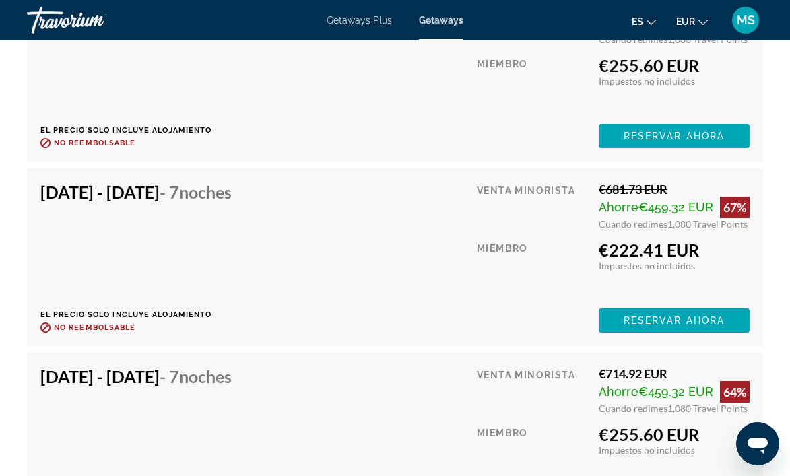
scroll to position [3164, 0]
